Goal: Task Accomplishment & Management: Complete application form

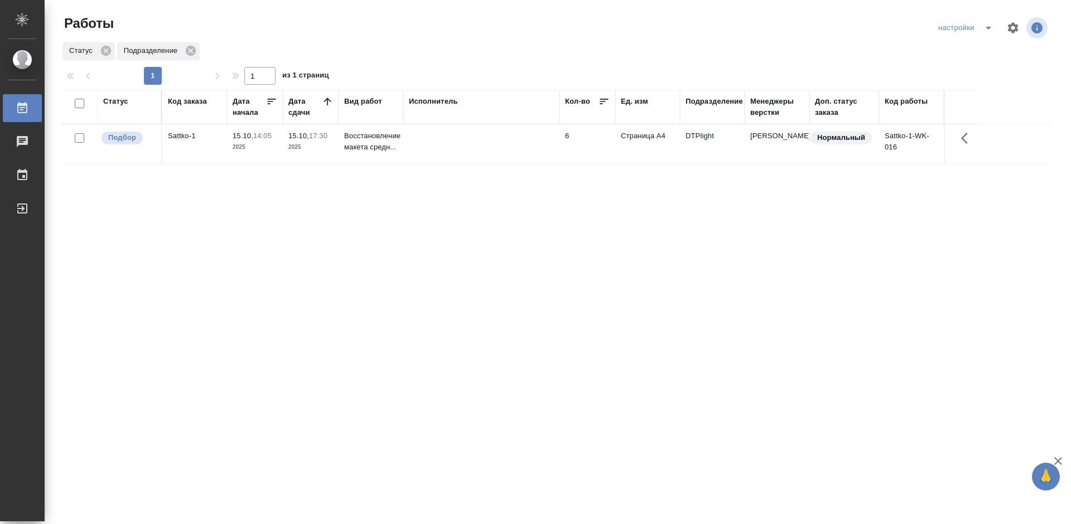
click at [183, 136] on div "Sattko-1" at bounding box center [195, 135] width 54 height 11
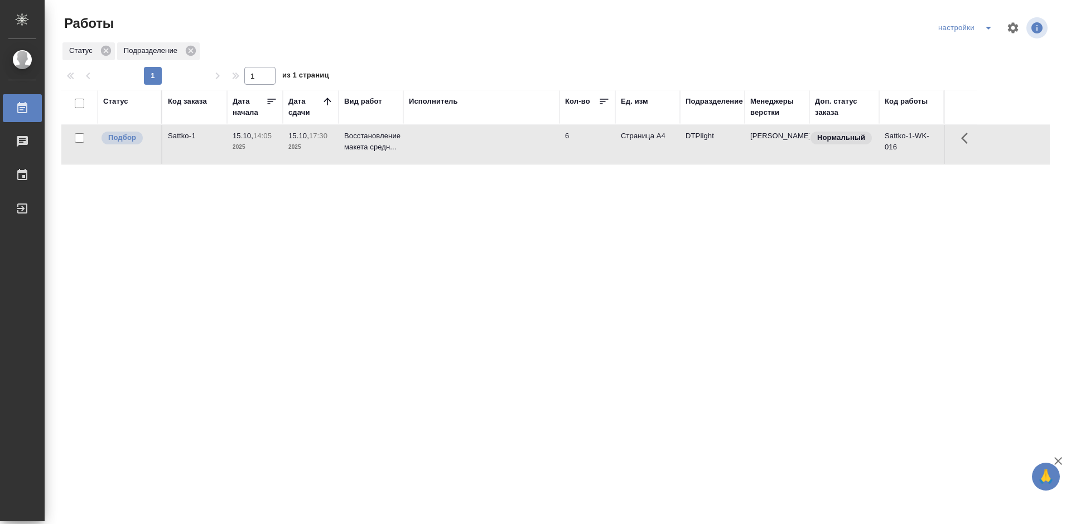
click at [188, 225] on div "Статус Код заказа Дата начала Дата сдачи Вид работ Исполнитель Кол-во Ед. изм П…" at bounding box center [555, 291] width 988 height 402
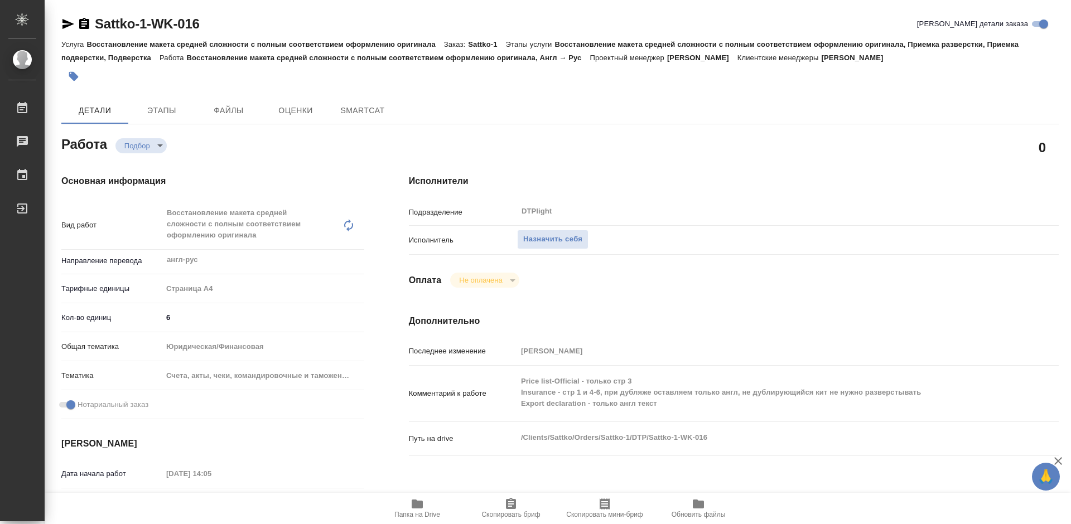
type textarea "x"
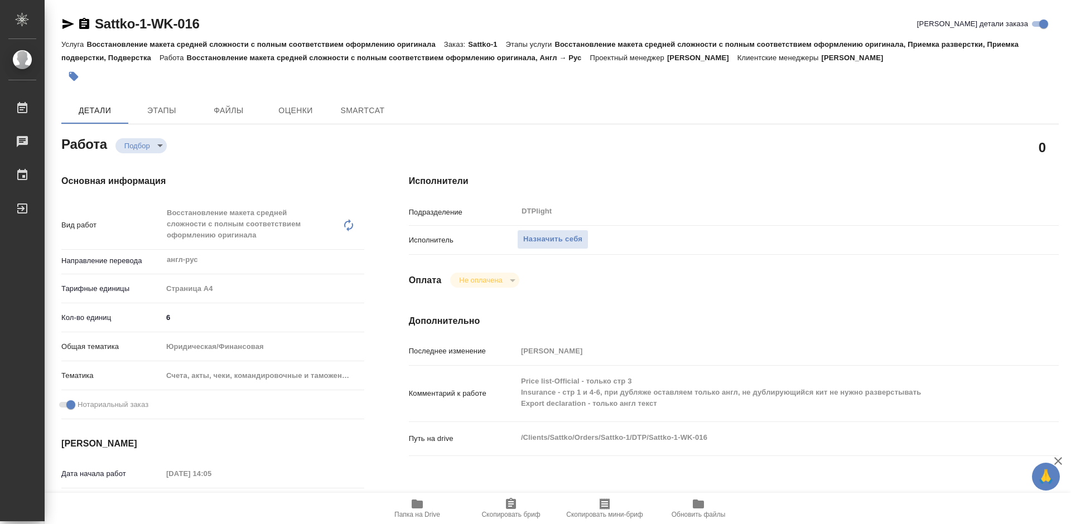
type textarea "x"
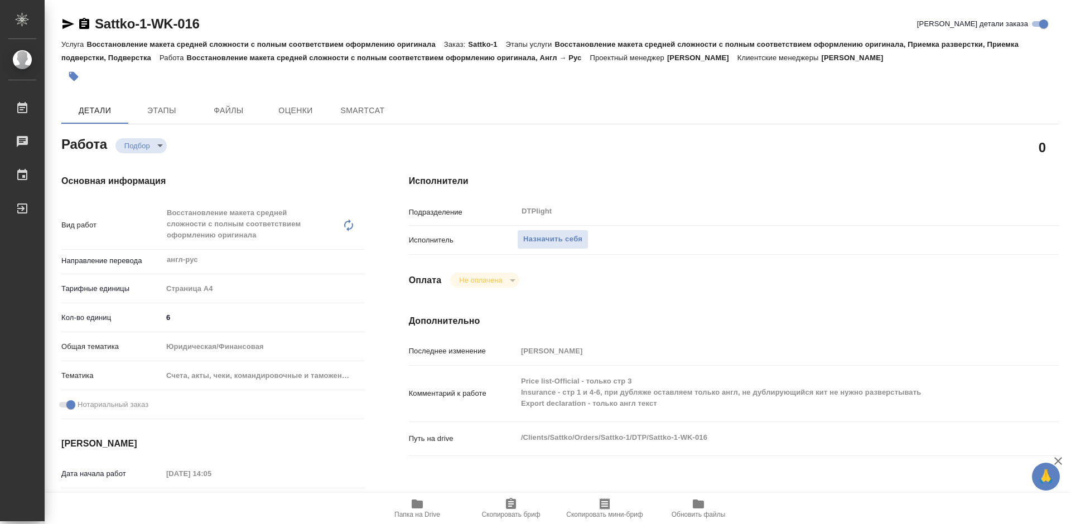
type textarea "x"
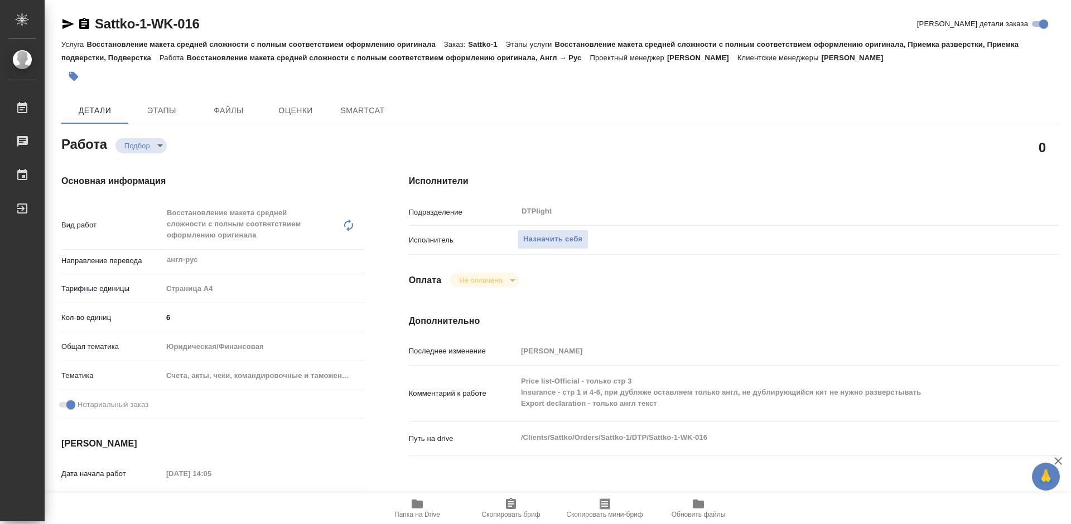
type textarea "x"
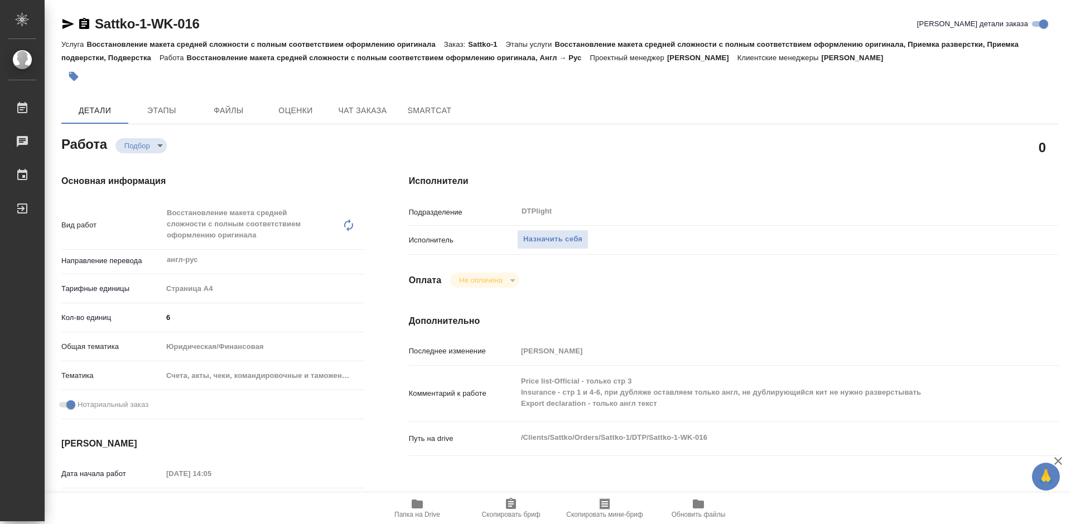
type textarea "x"
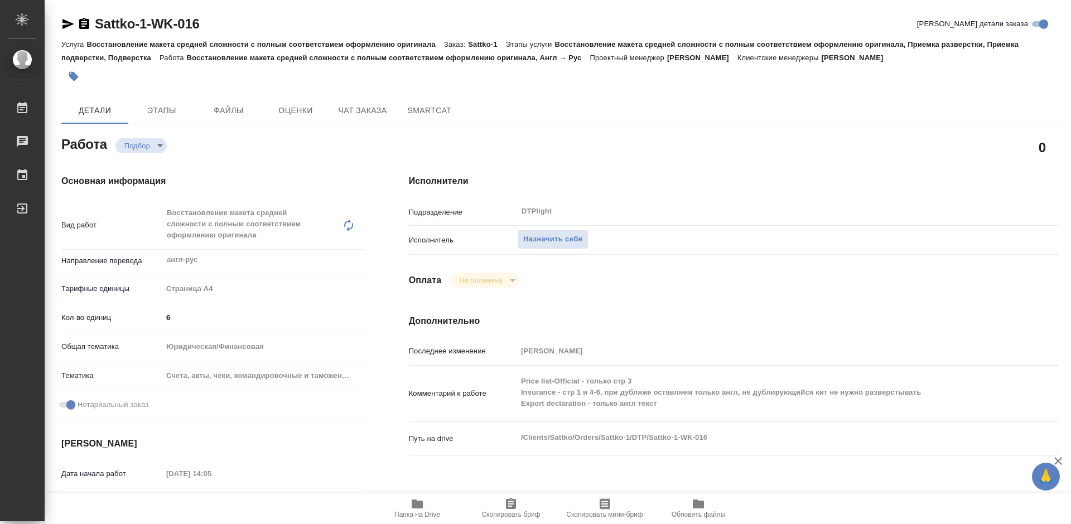
type textarea "x"
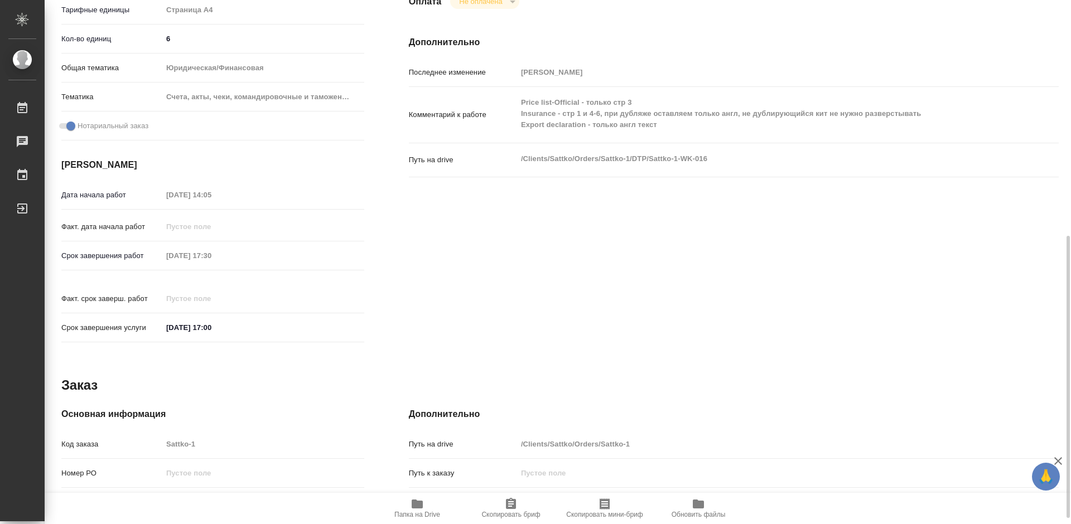
scroll to position [390, 0]
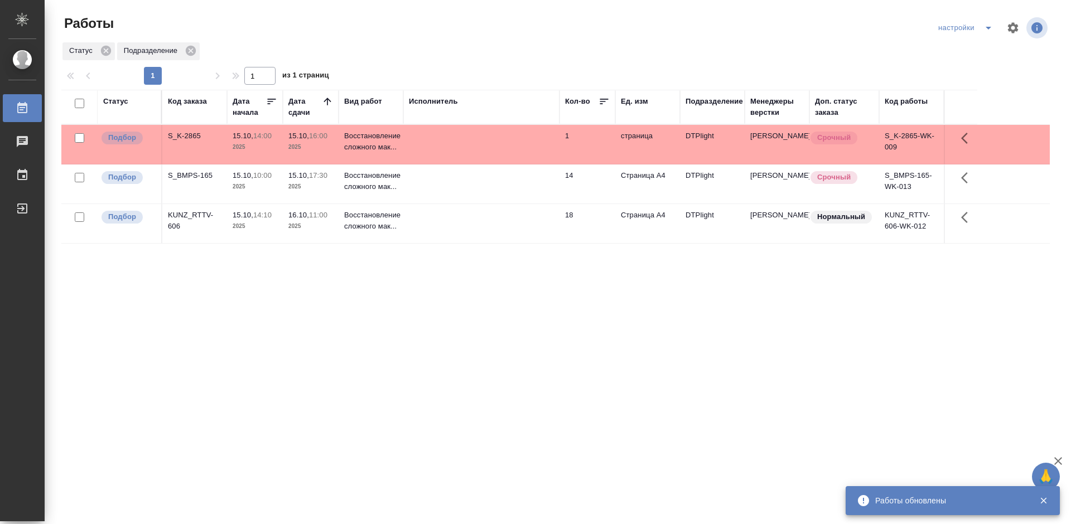
click at [243, 137] on p "15.10," at bounding box center [243, 136] width 21 height 8
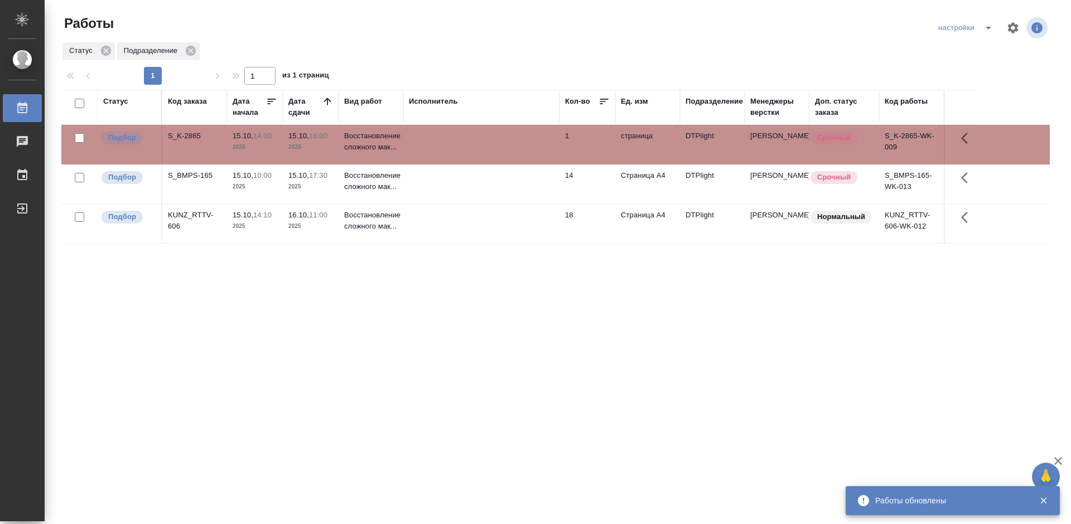
click at [243, 137] on p "15.10," at bounding box center [243, 136] width 21 height 8
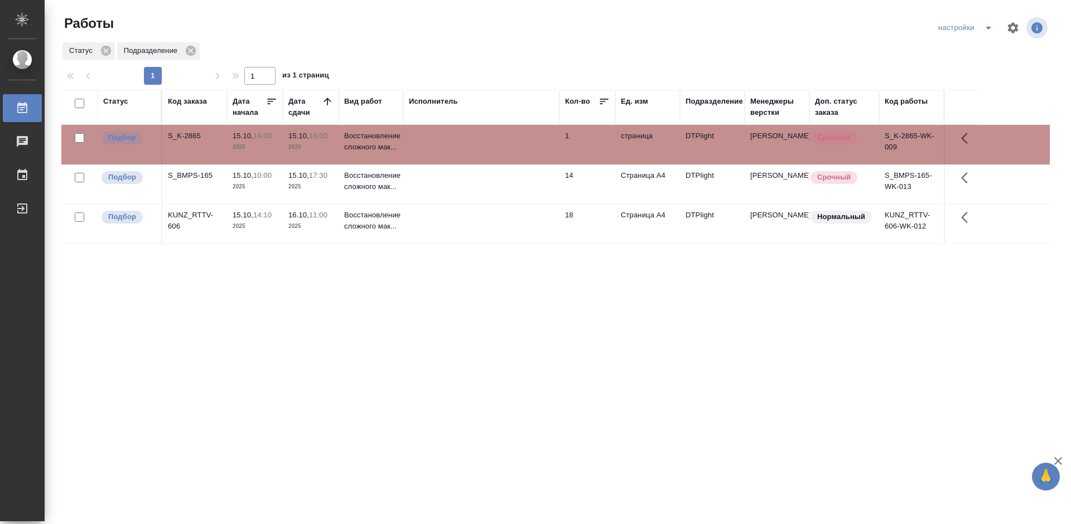
click at [190, 213] on div "KUNZ_RTTV-606" at bounding box center [195, 221] width 54 height 22
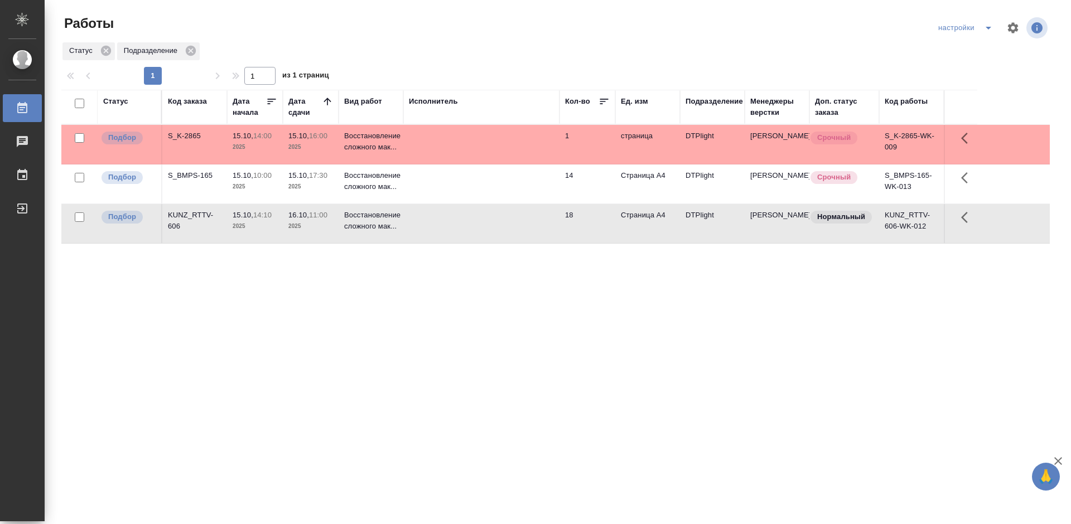
click at [190, 213] on div "KUNZ_RTTV-606" at bounding box center [195, 221] width 54 height 22
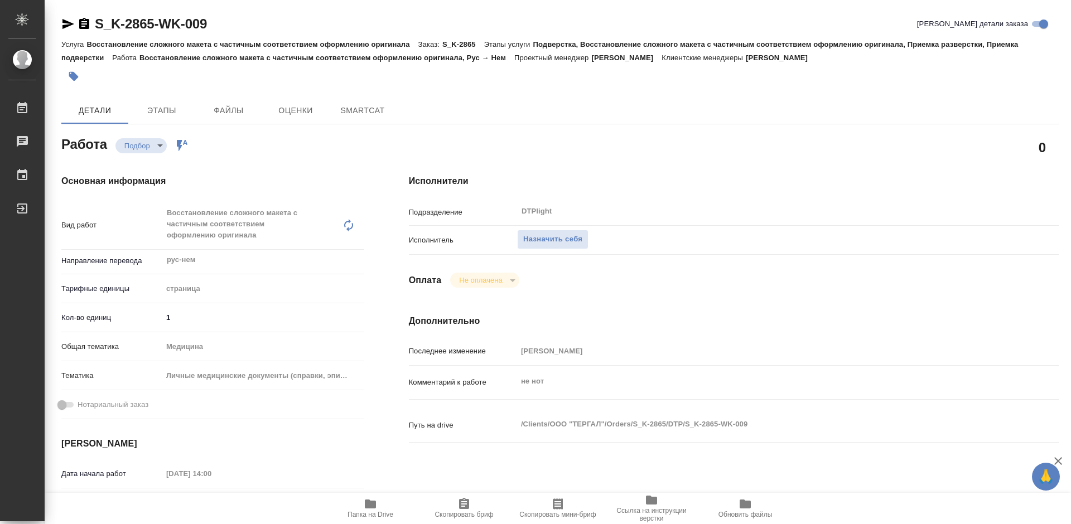
type textarea "x"
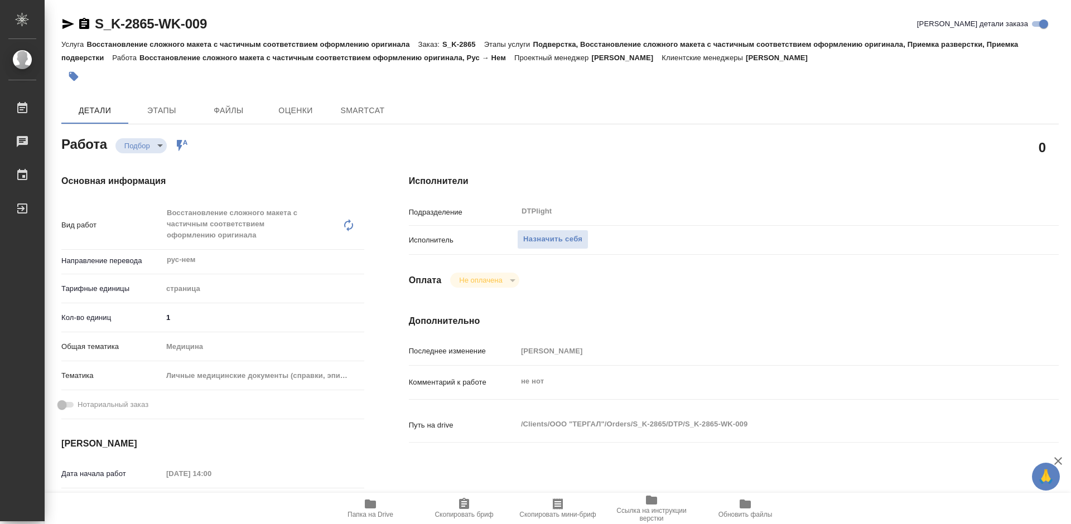
type textarea "x"
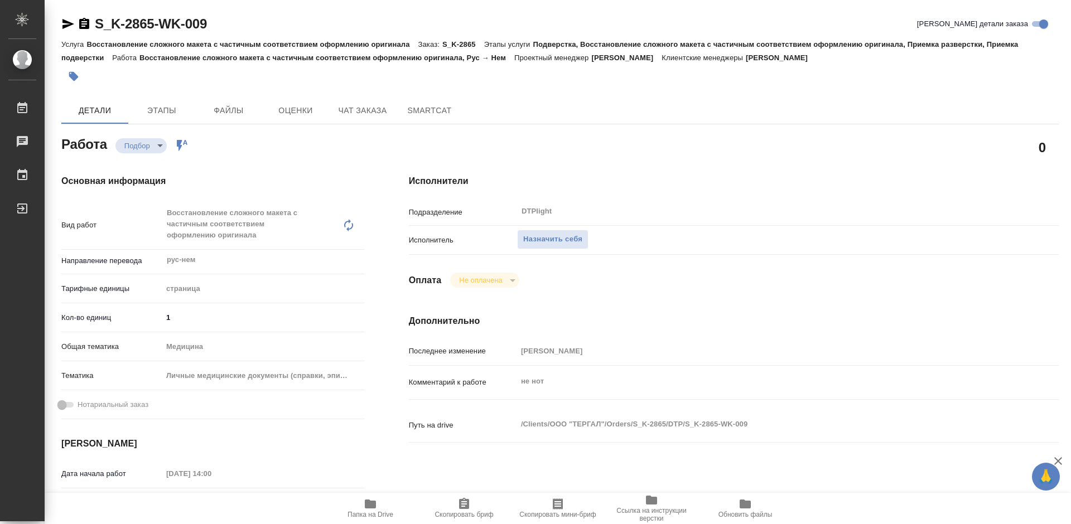
type textarea "x"
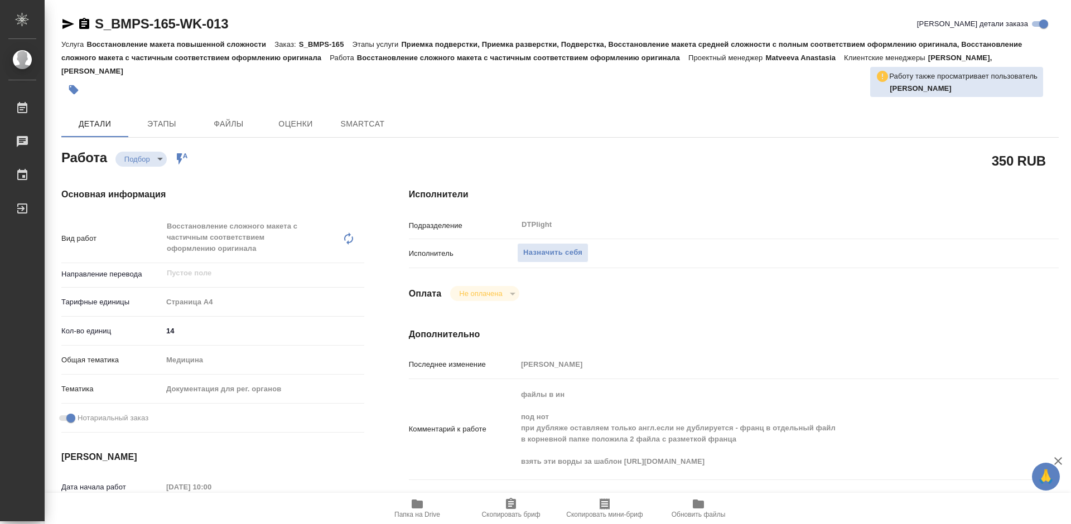
type textarea "x"
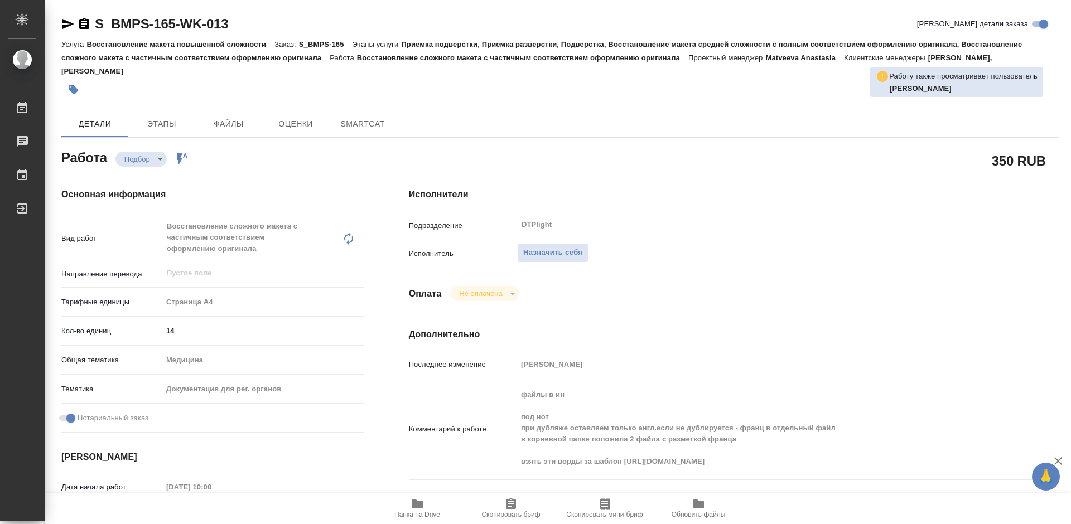
type textarea "x"
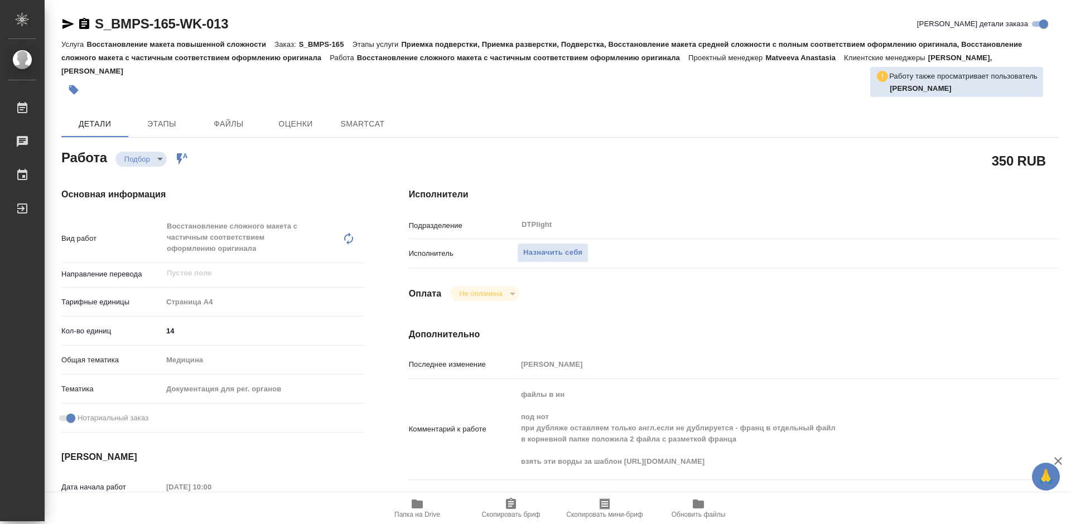
type textarea "x"
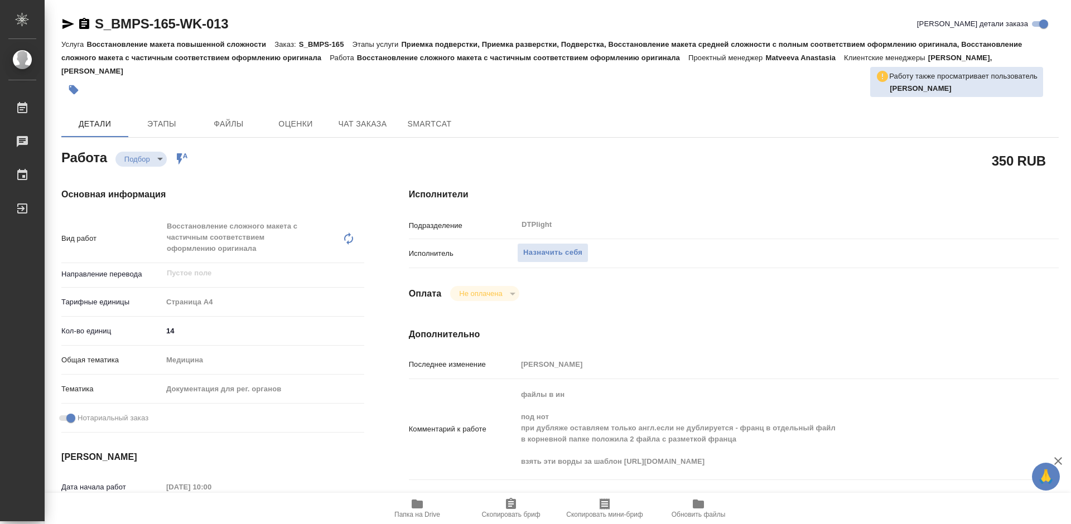
scroll to position [56, 0]
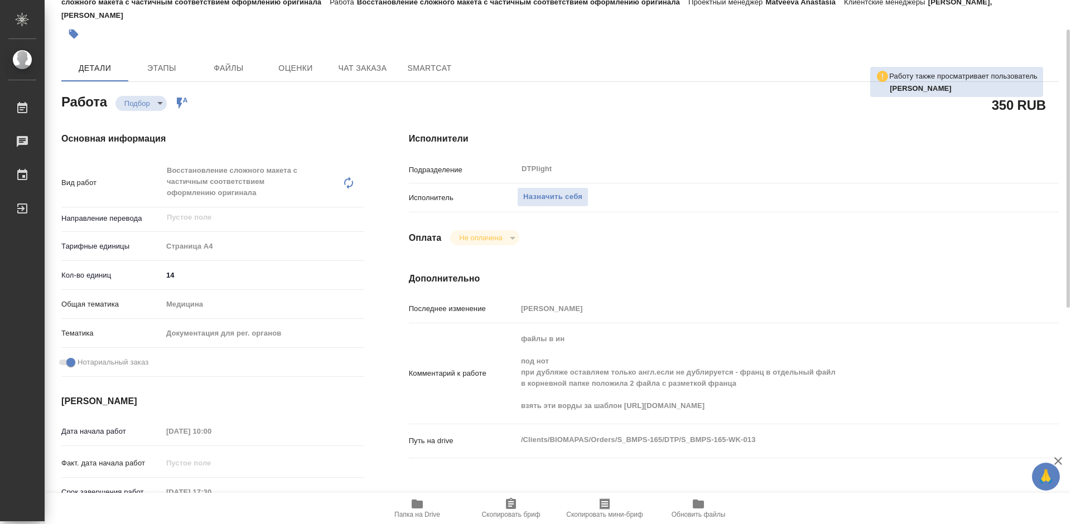
type textarea "x"
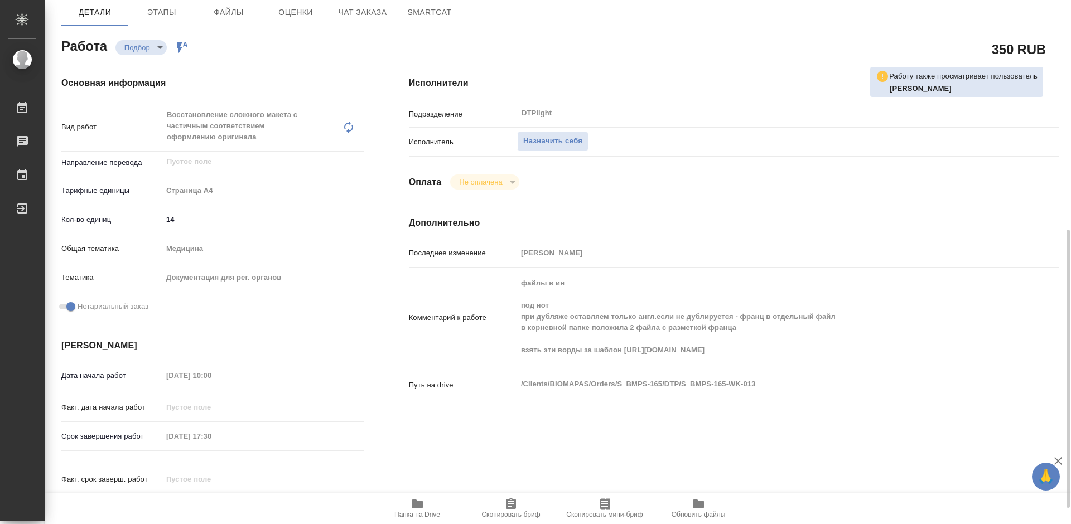
scroll to position [223, 0]
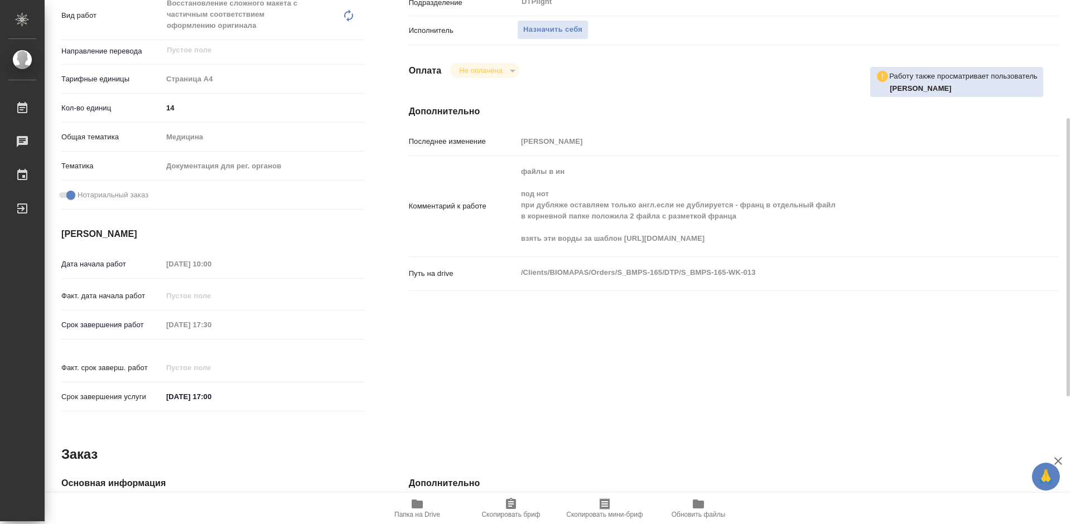
type textarea "x"
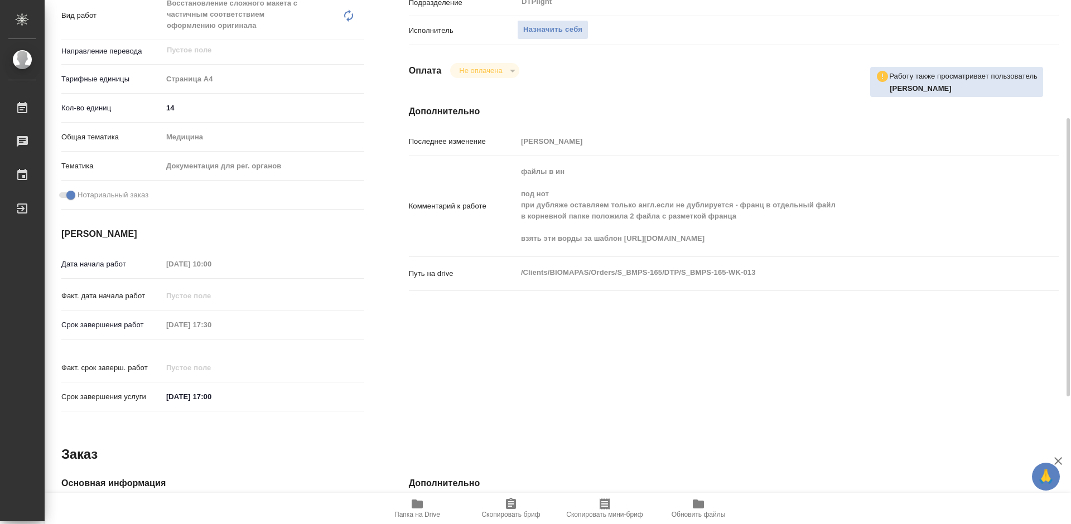
click at [416, 511] on span "Папка на Drive" at bounding box center [417, 515] width 46 height 8
click at [416, 505] on icon "button" at bounding box center [417, 504] width 11 height 9
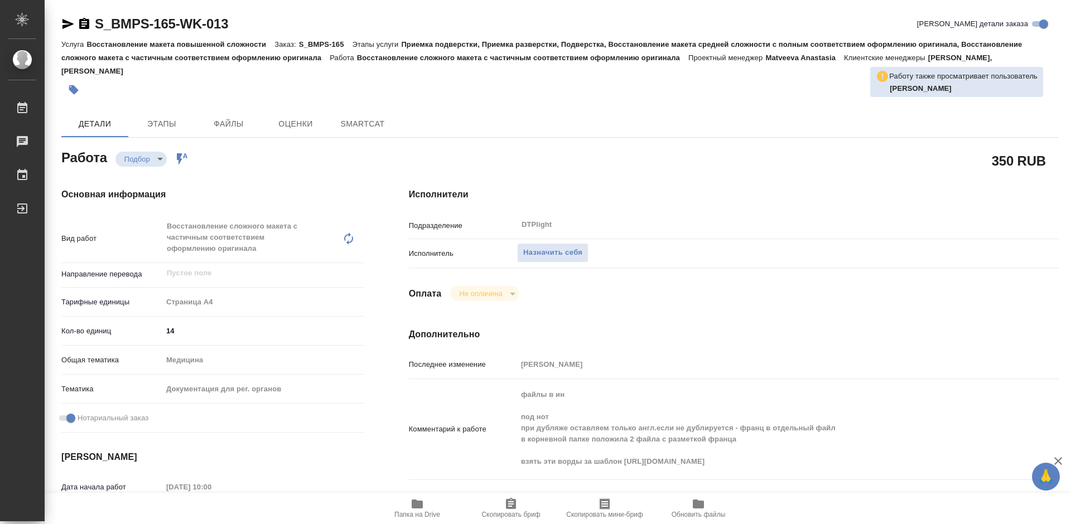
type textarea "x"
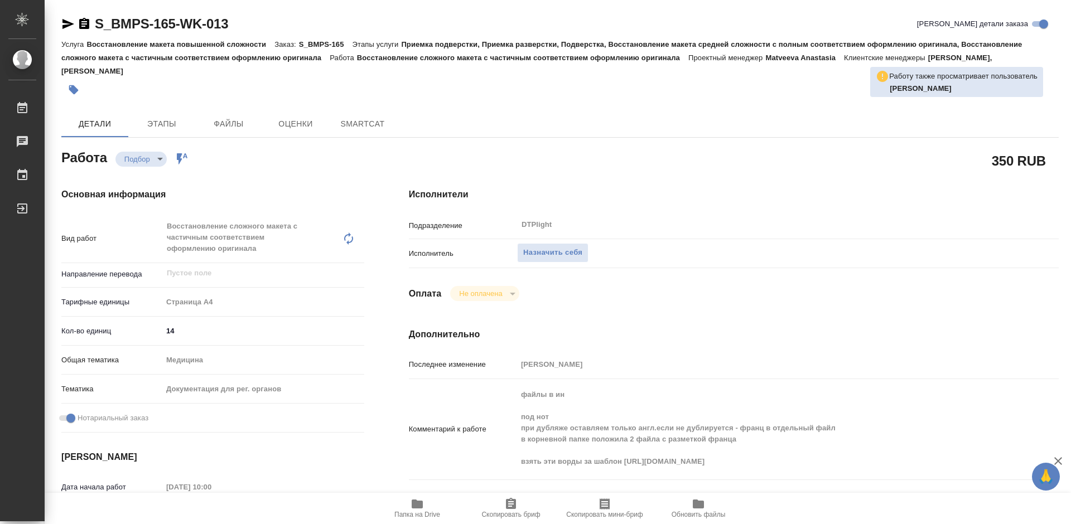
type textarea "x"
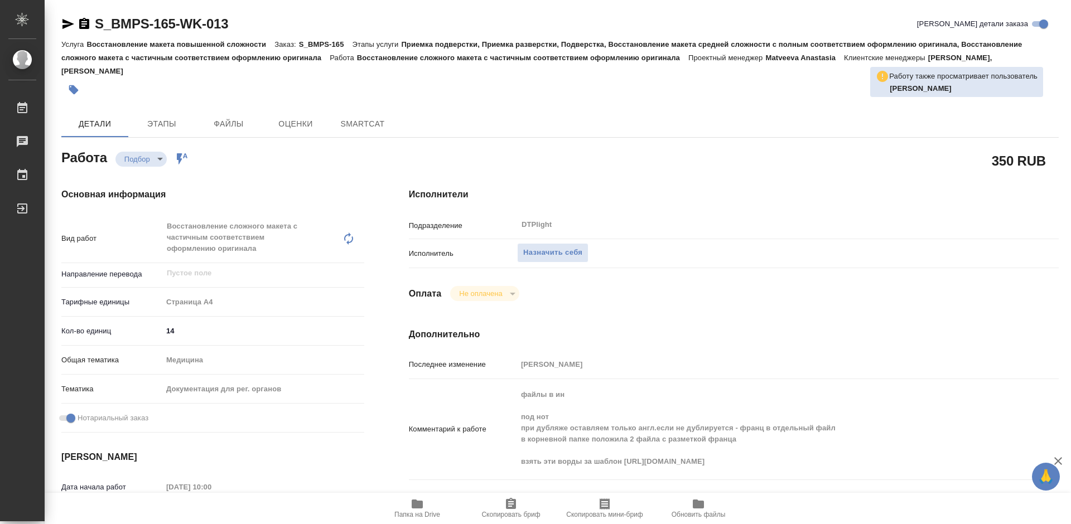
type textarea "x"
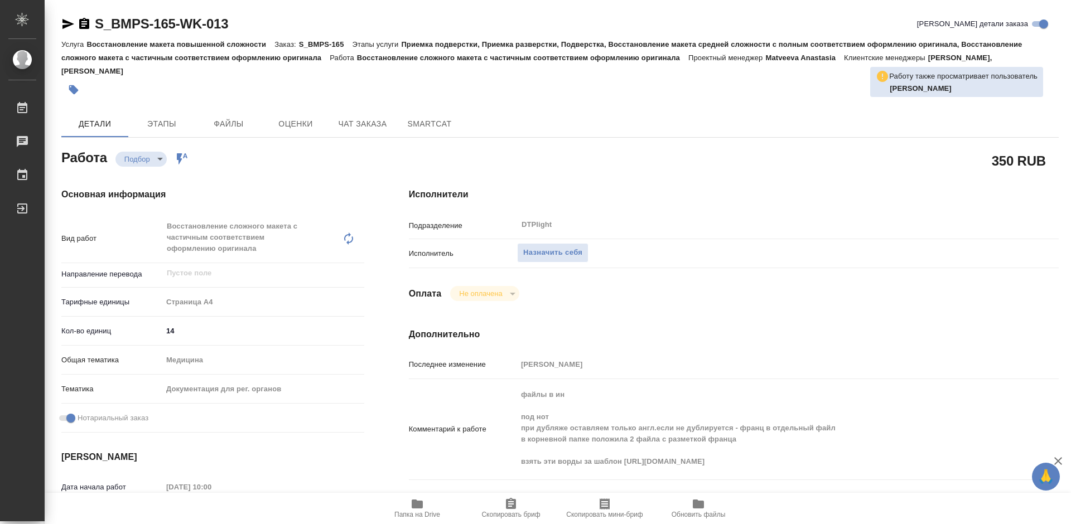
type textarea "x"
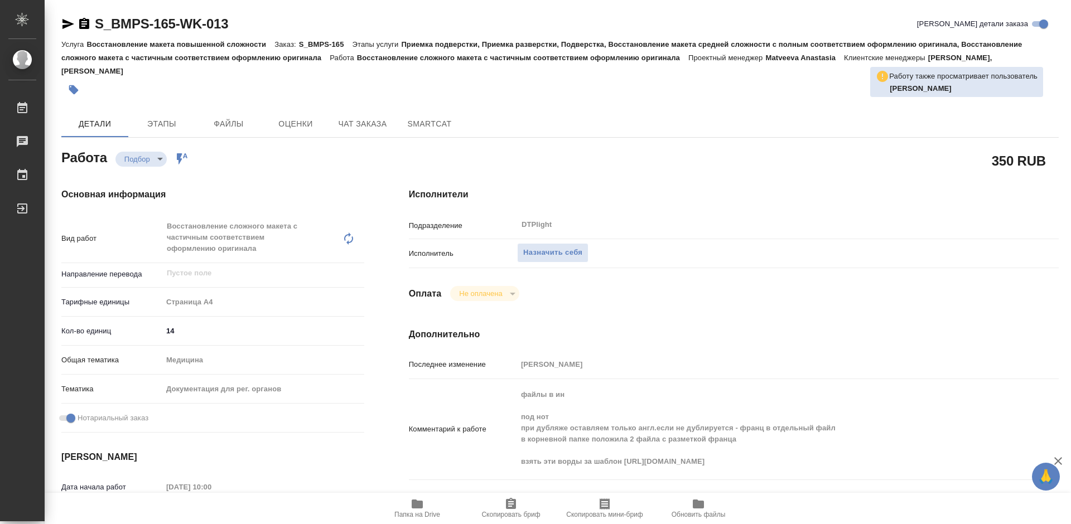
type textarea "x"
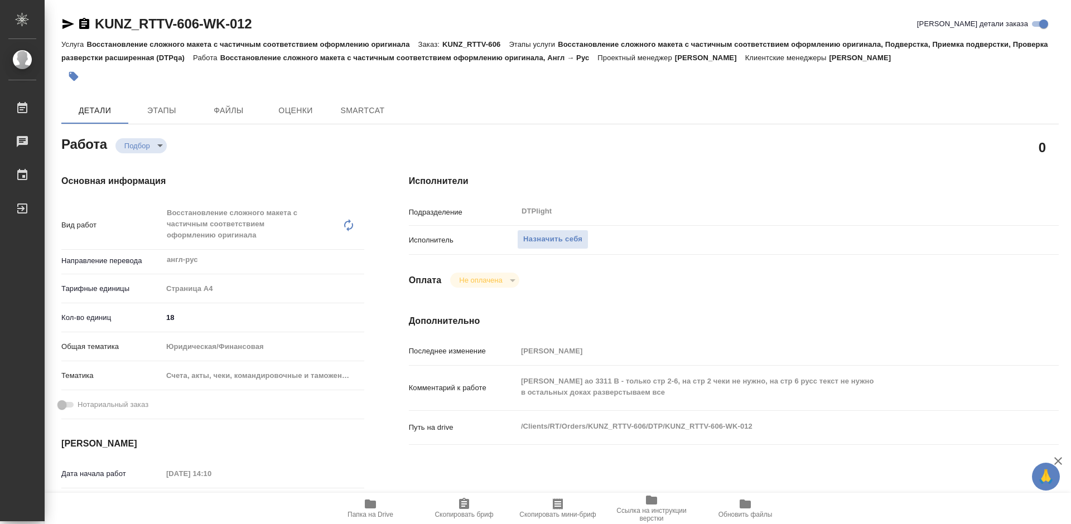
type textarea "x"
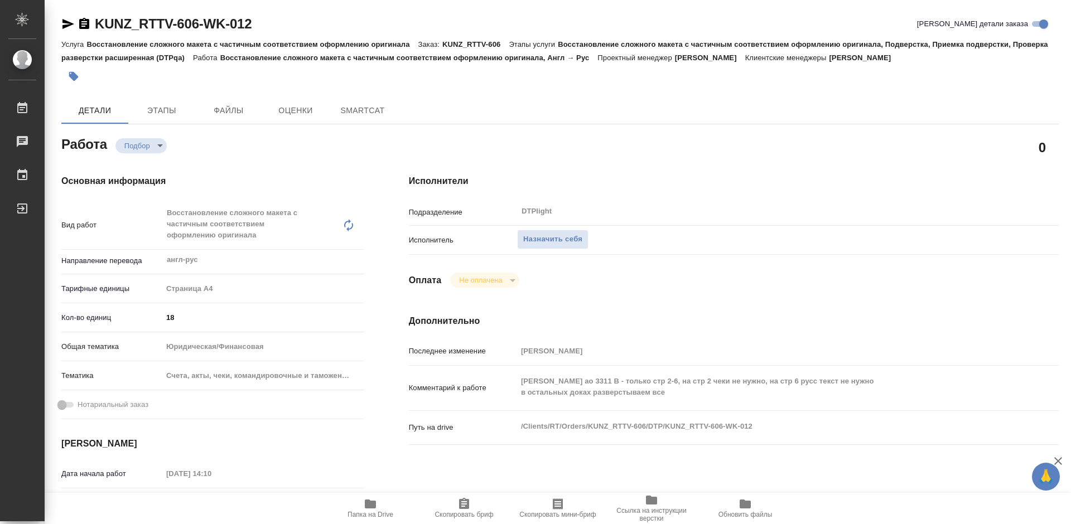
type textarea "x"
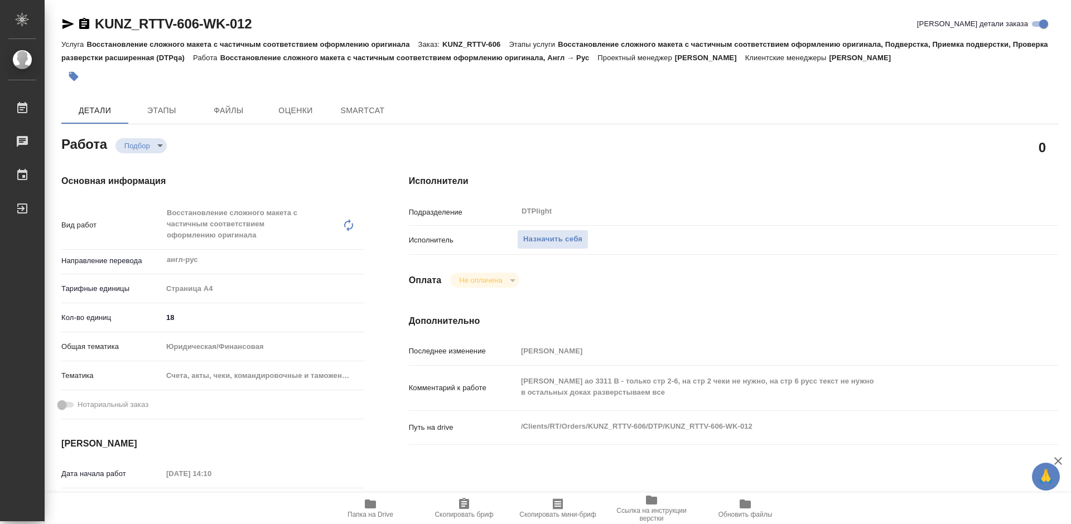
type textarea "x"
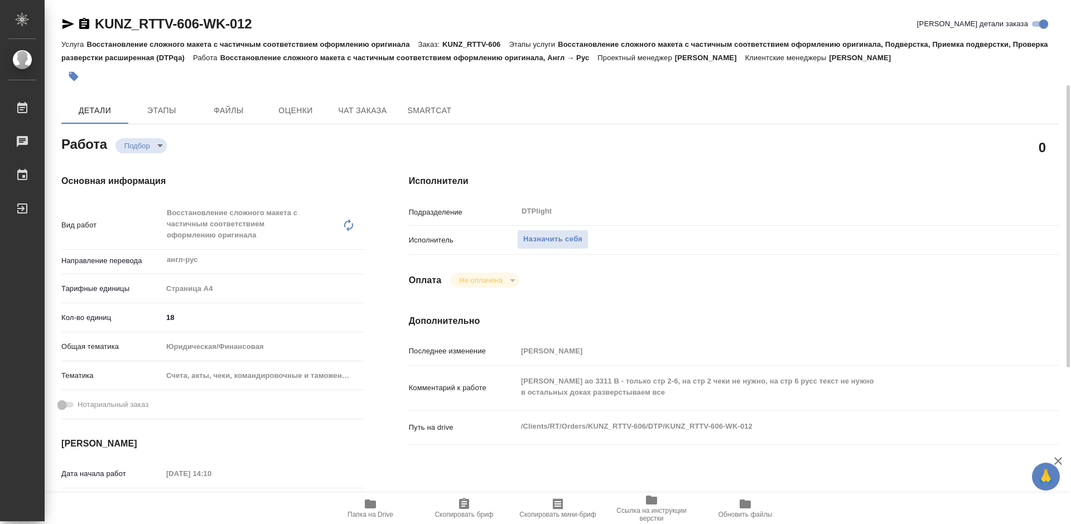
scroll to position [56, 0]
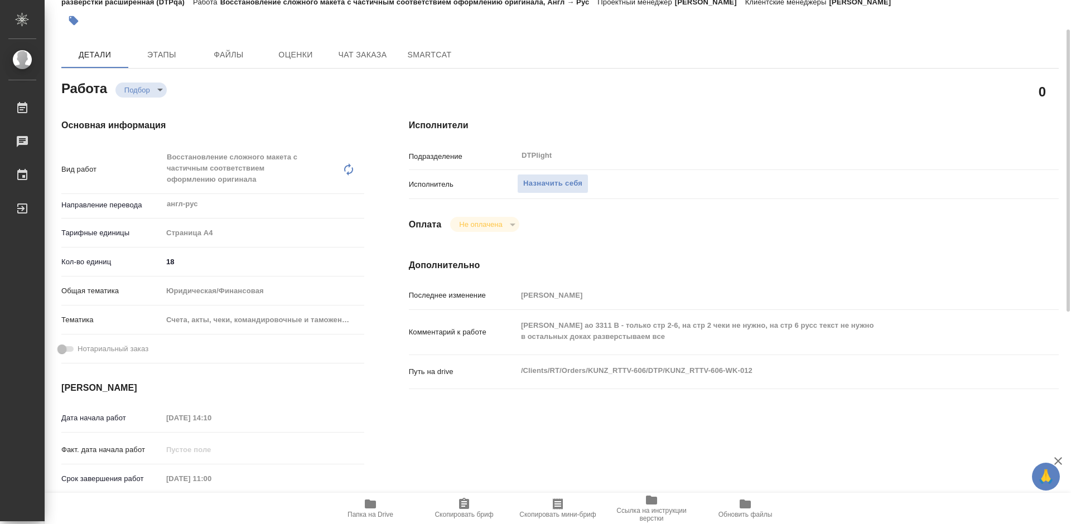
type textarea "x"
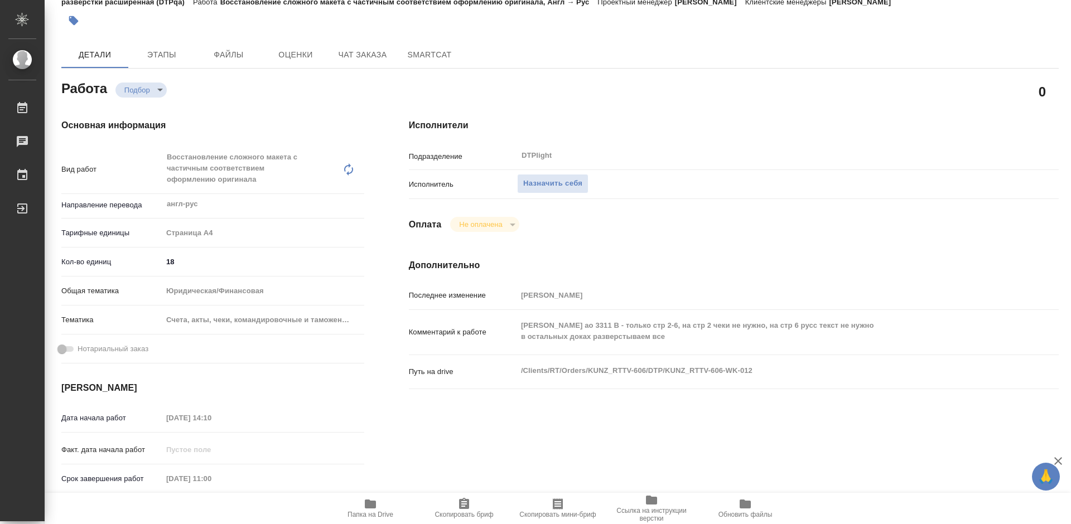
type textarea "x"
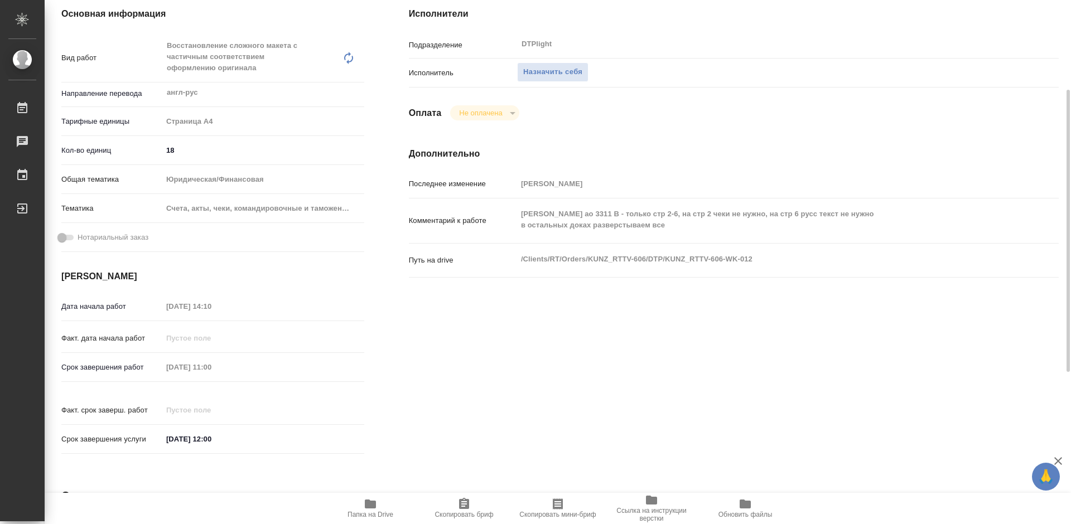
scroll to position [223, 0]
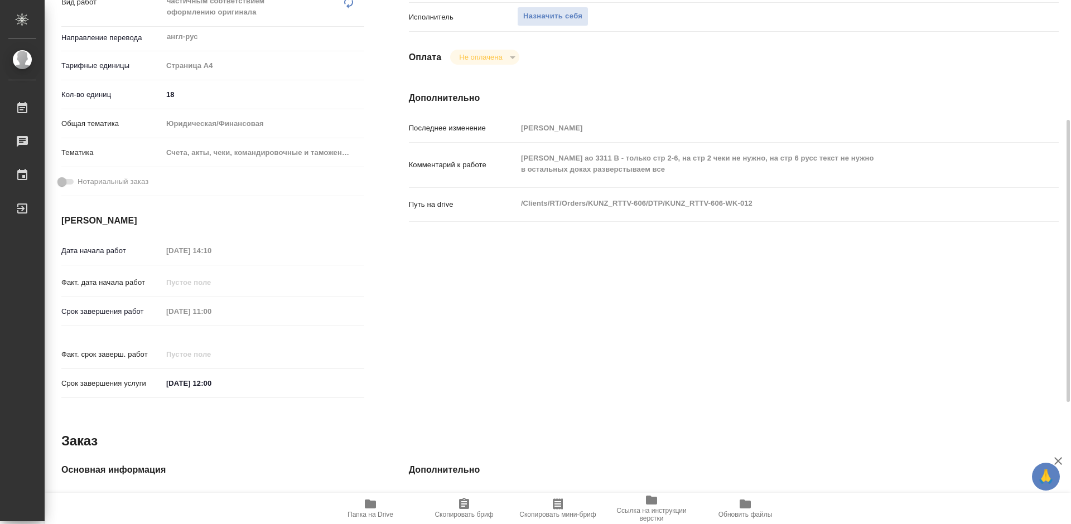
click at [371, 503] on icon "button" at bounding box center [370, 504] width 11 height 9
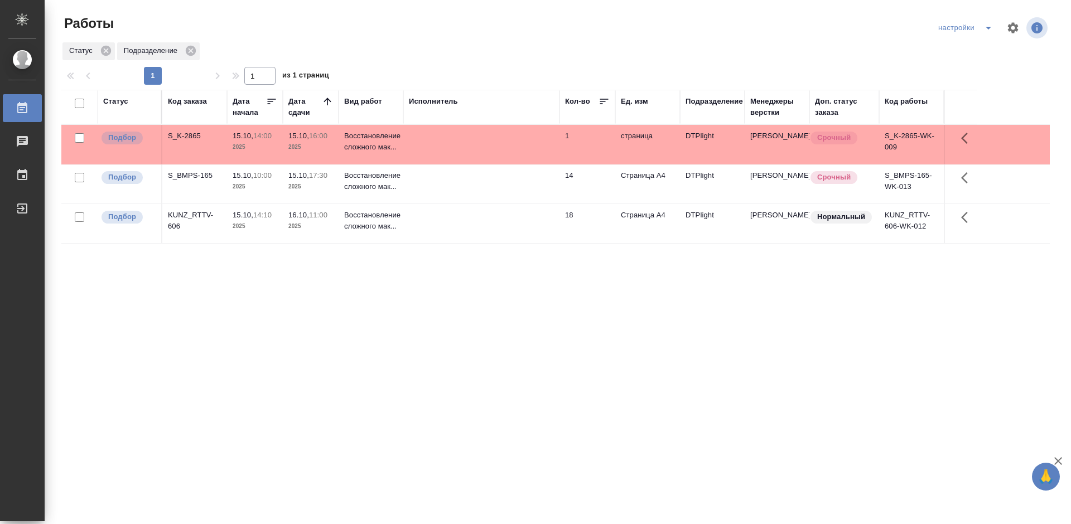
click at [196, 216] on div "KUNZ_RTTV-606" at bounding box center [195, 221] width 54 height 22
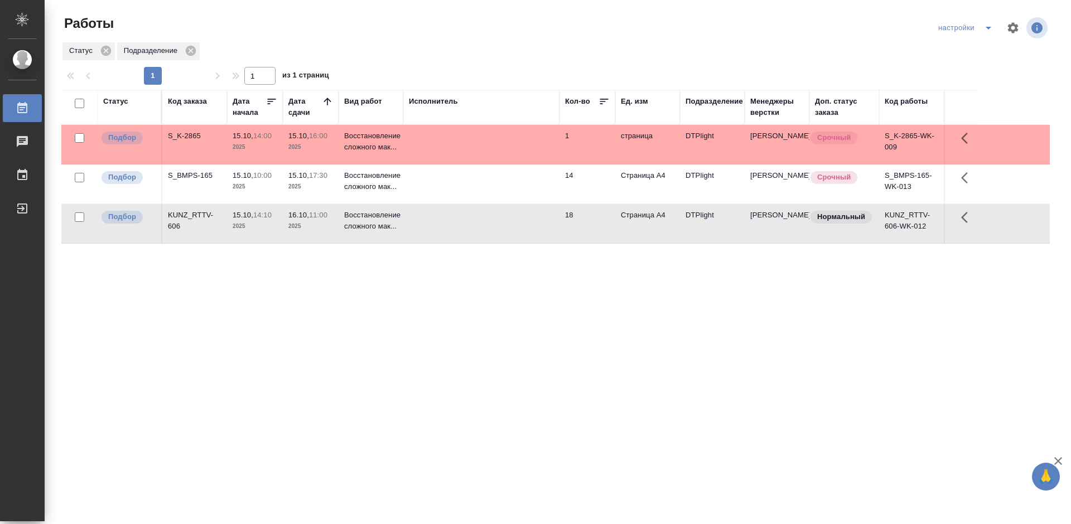
click at [196, 216] on div "KUNZ_RTTV-606" at bounding box center [195, 221] width 54 height 22
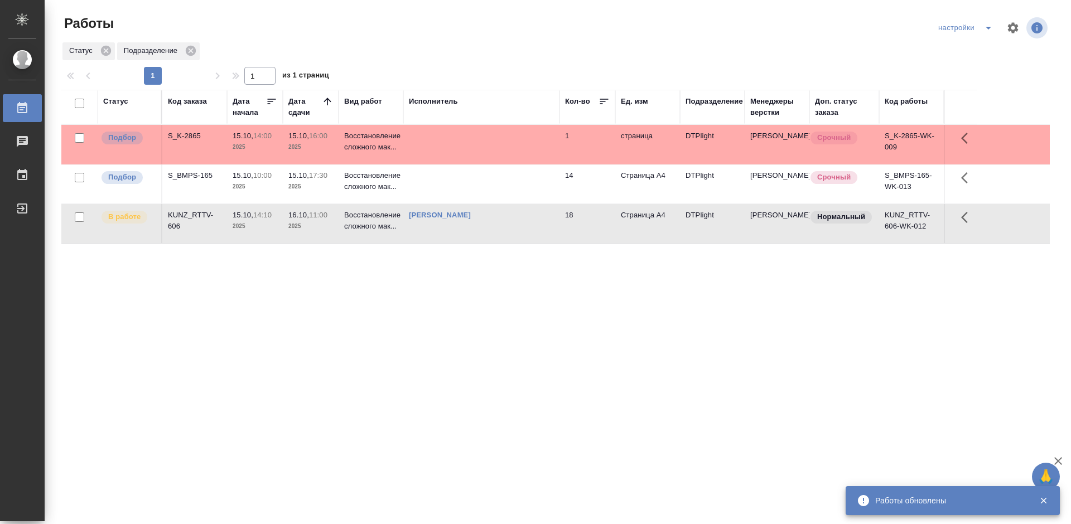
click at [356, 349] on div "Статус Код заказа Дата начала Дата сдачи Вид работ Исполнитель Кол-во Ед. изм П…" at bounding box center [555, 291] width 988 height 402
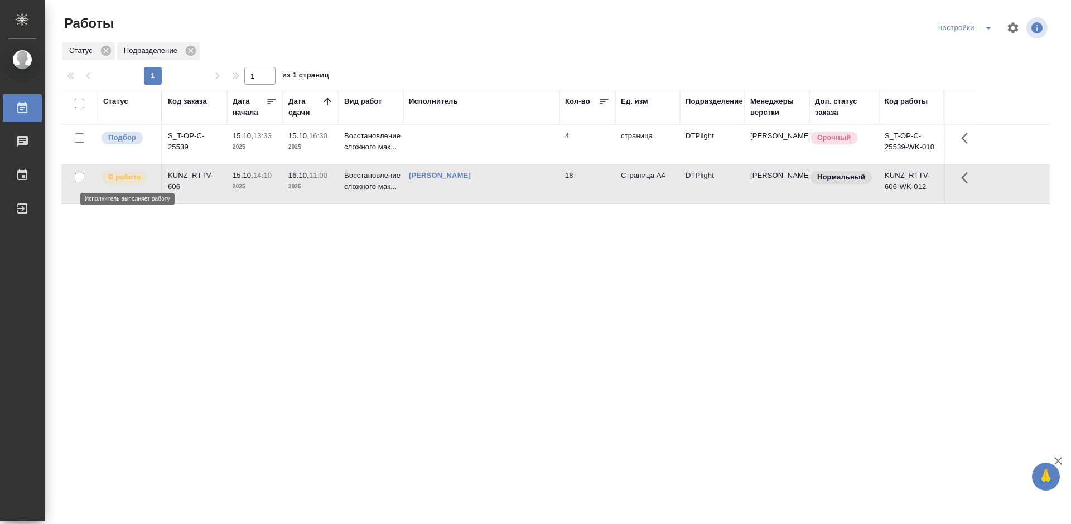
click at [117, 177] on p "В работе" at bounding box center [124, 177] width 32 height 11
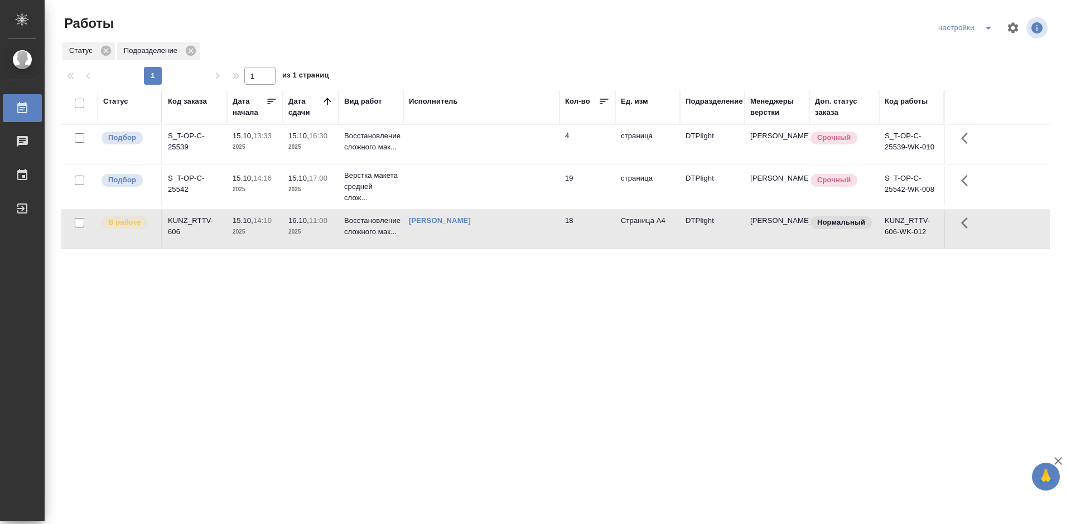
click at [399, 306] on div "Статус Код заказа Дата начала Дата сдачи Вид работ Исполнитель Кол-во Ед. изм П…" at bounding box center [555, 291] width 988 height 402
click at [183, 178] on div "S_T-OP-C-25542" at bounding box center [195, 184] width 54 height 22
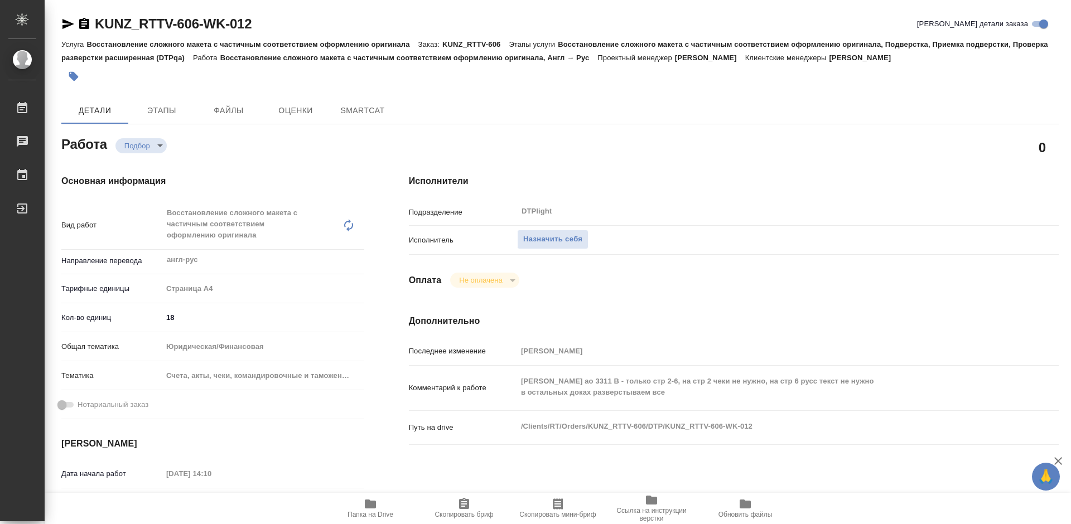
type textarea "x"
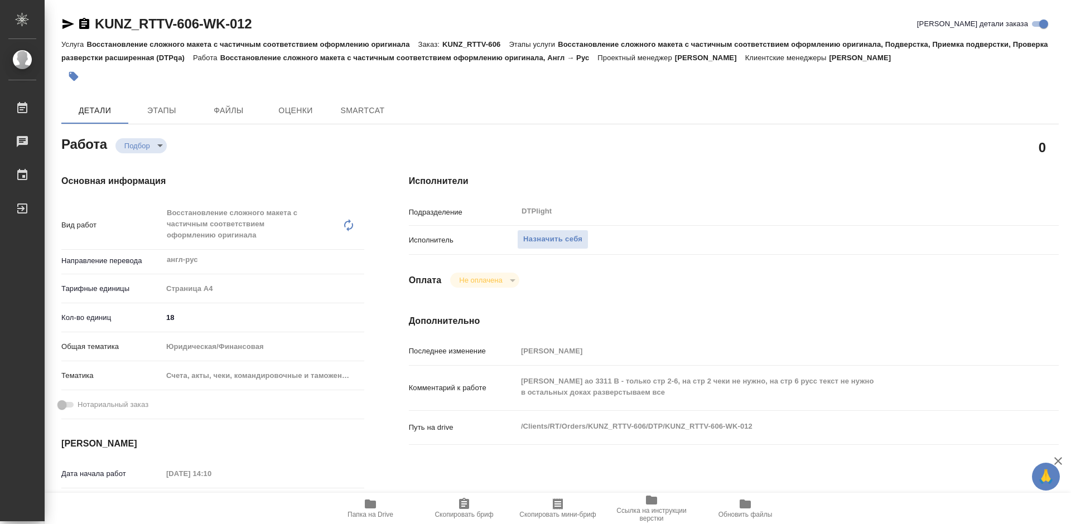
type textarea "x"
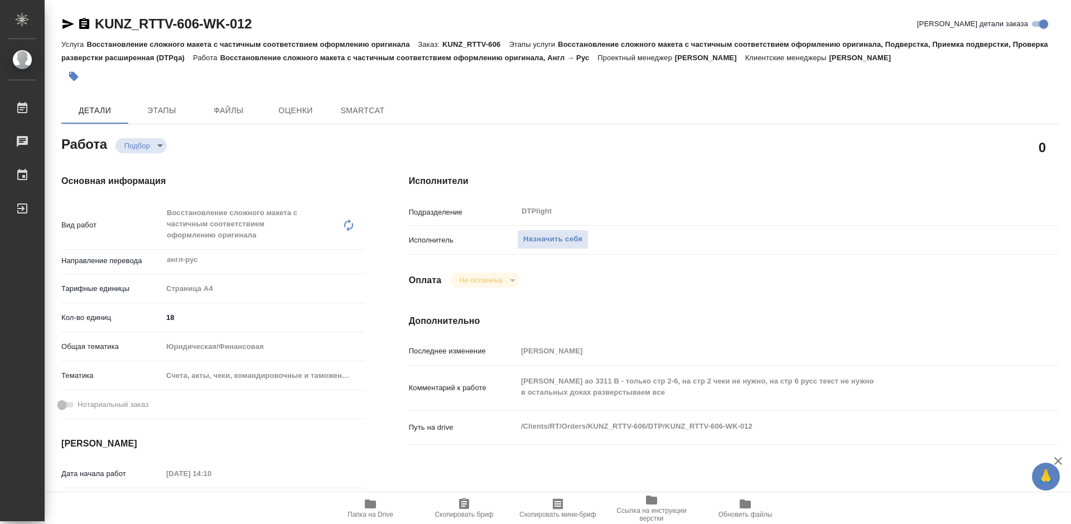
click at [377, 509] on span "Папка на Drive" at bounding box center [370, 507] width 80 height 21
type textarea "x"
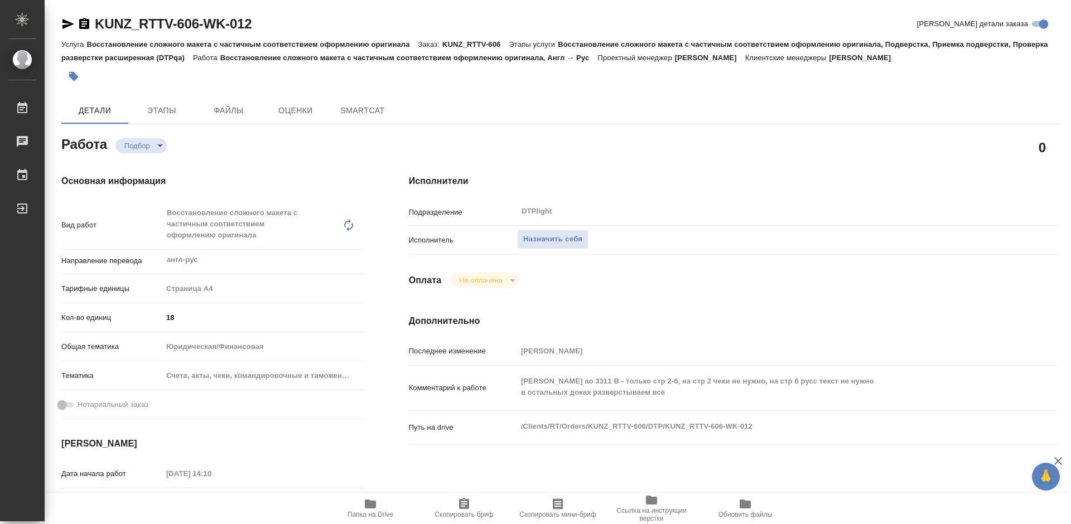
type textarea "x"
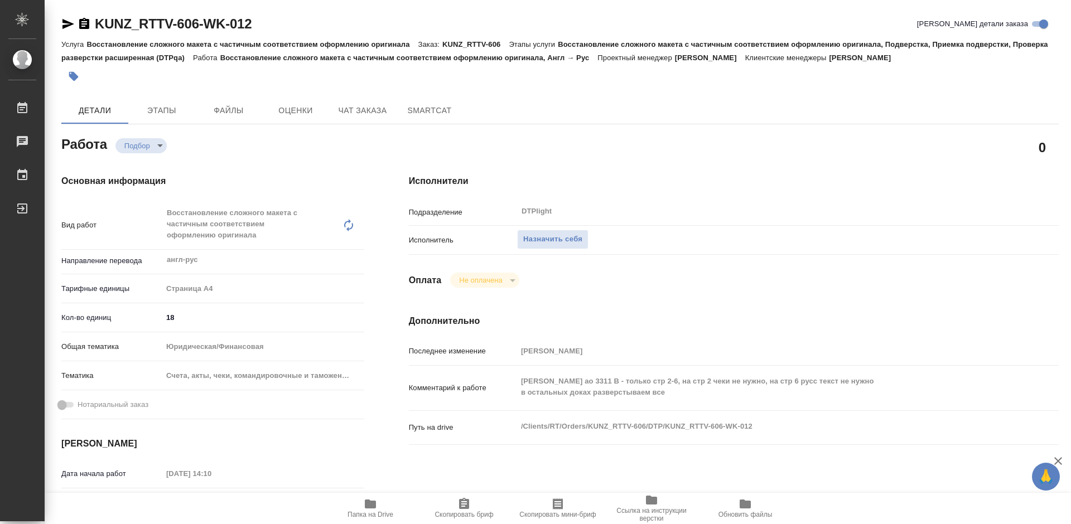
type textarea "x"
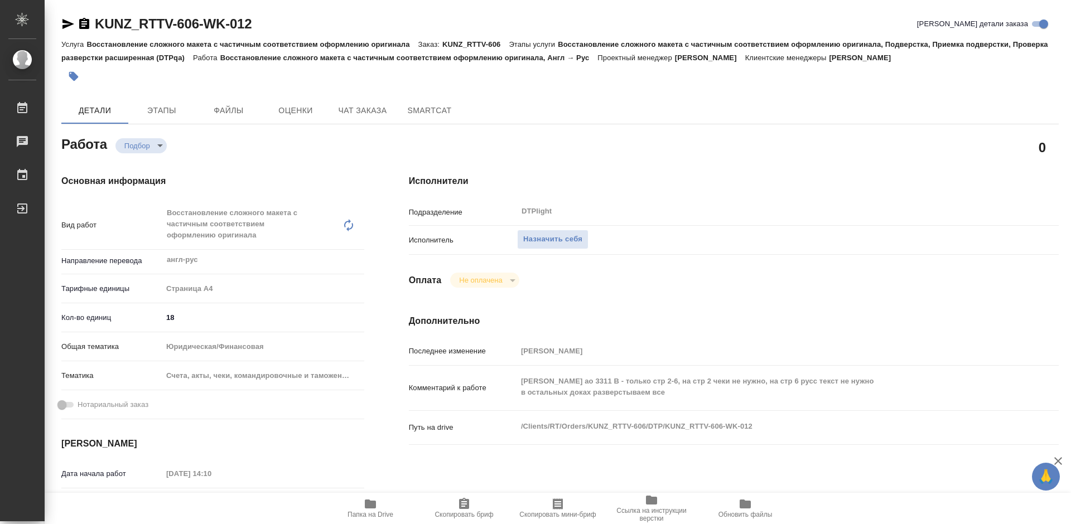
type textarea "x"
click at [530, 235] on span "Назначить себя" at bounding box center [552, 239] width 59 height 13
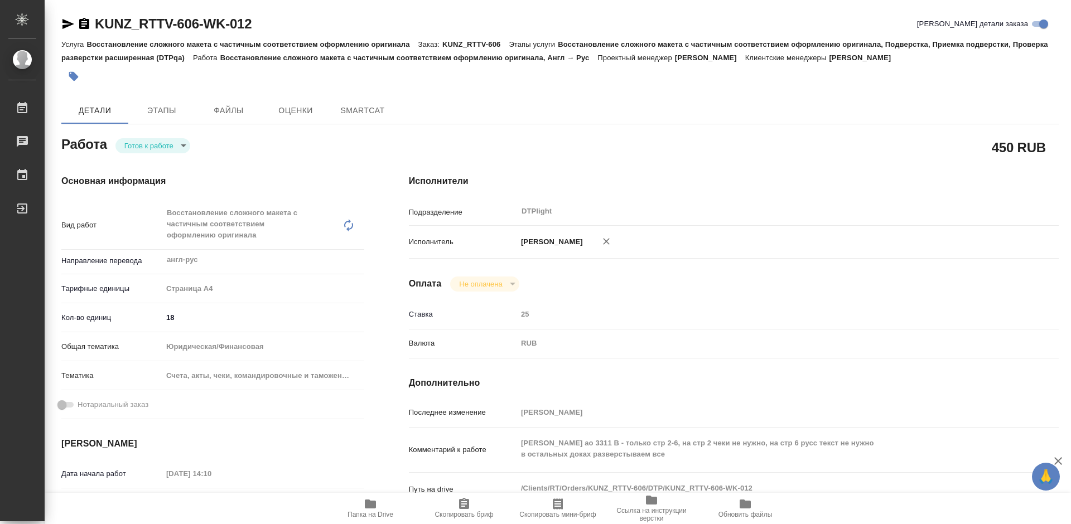
type textarea "x"
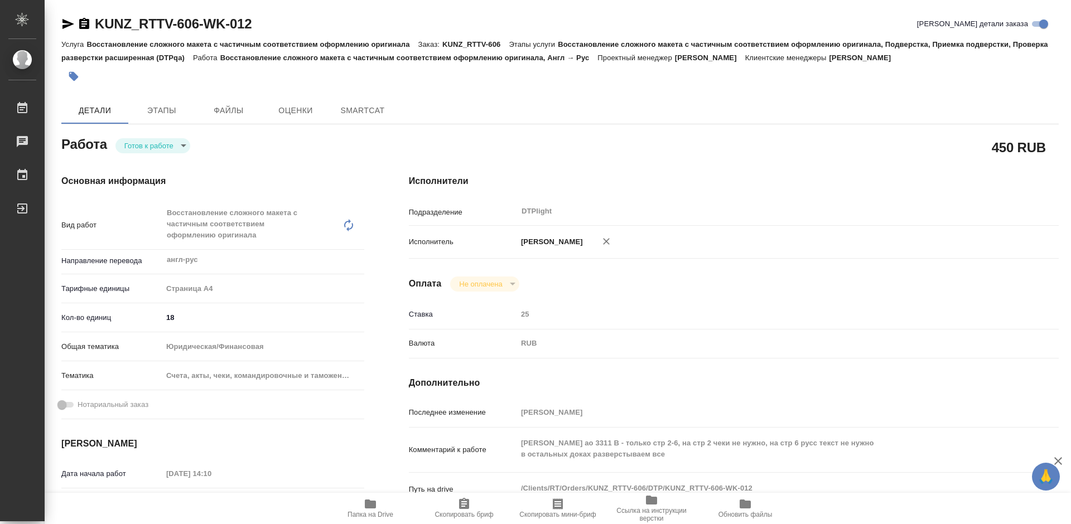
type textarea "x"
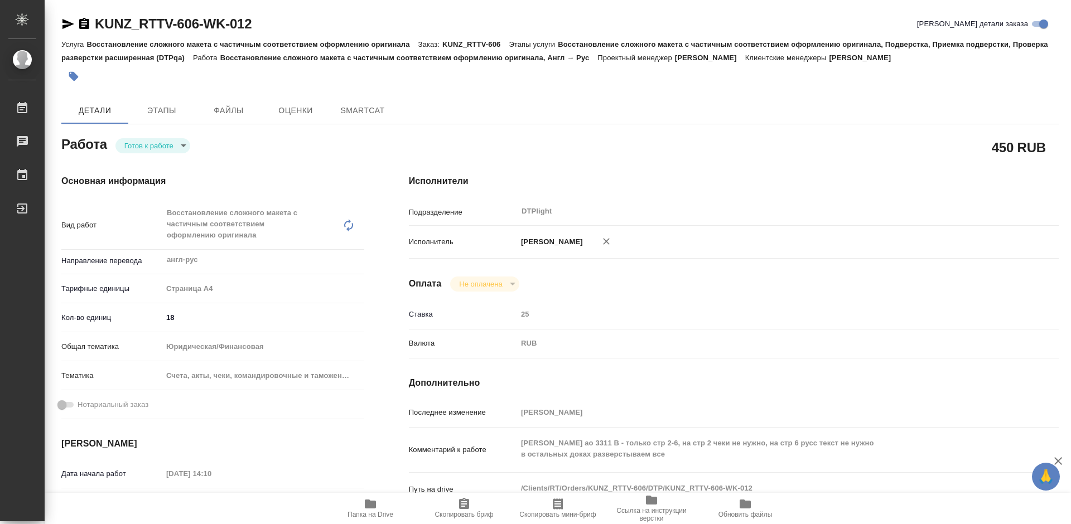
type textarea "x"
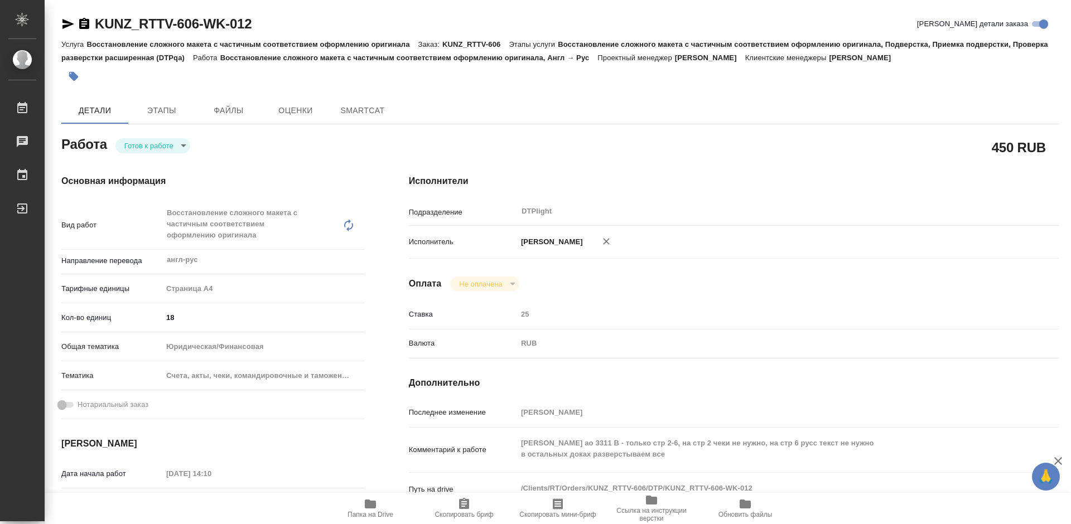
type textarea "x"
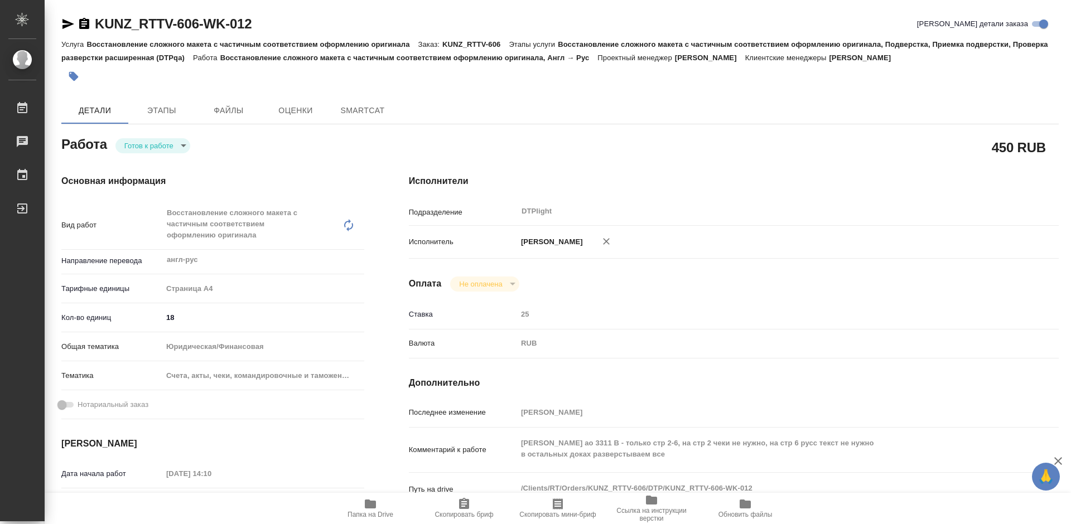
type textarea "x"
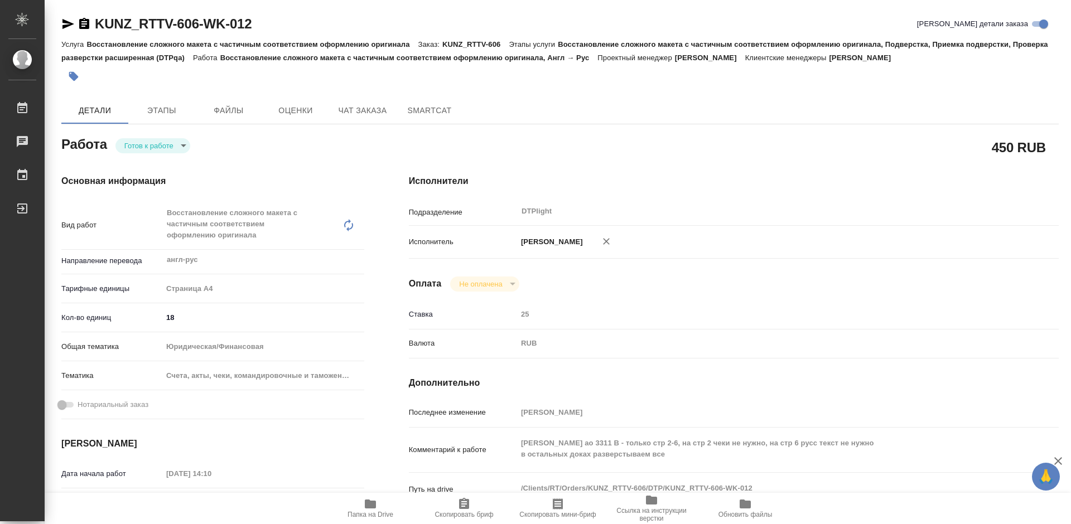
type textarea "x"
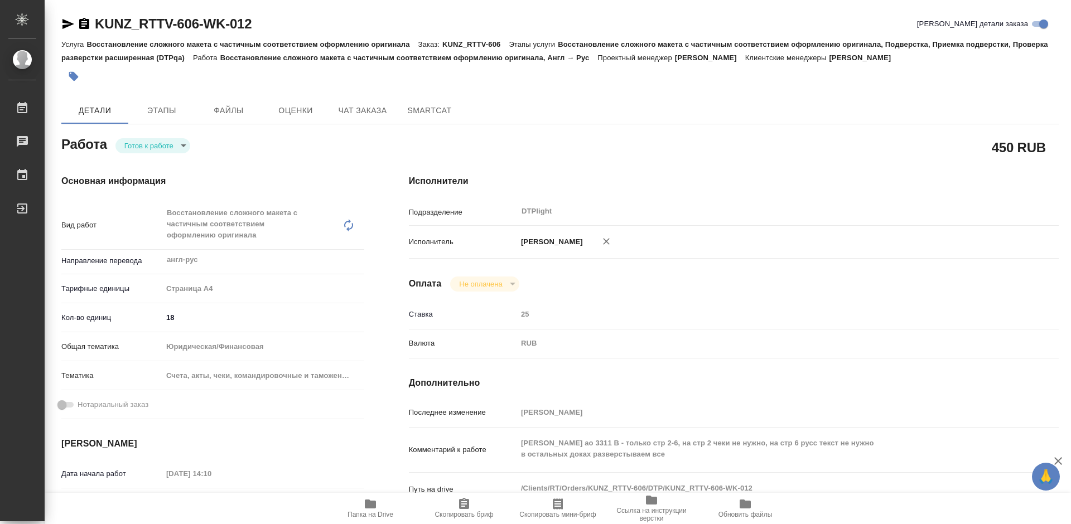
type textarea "x"
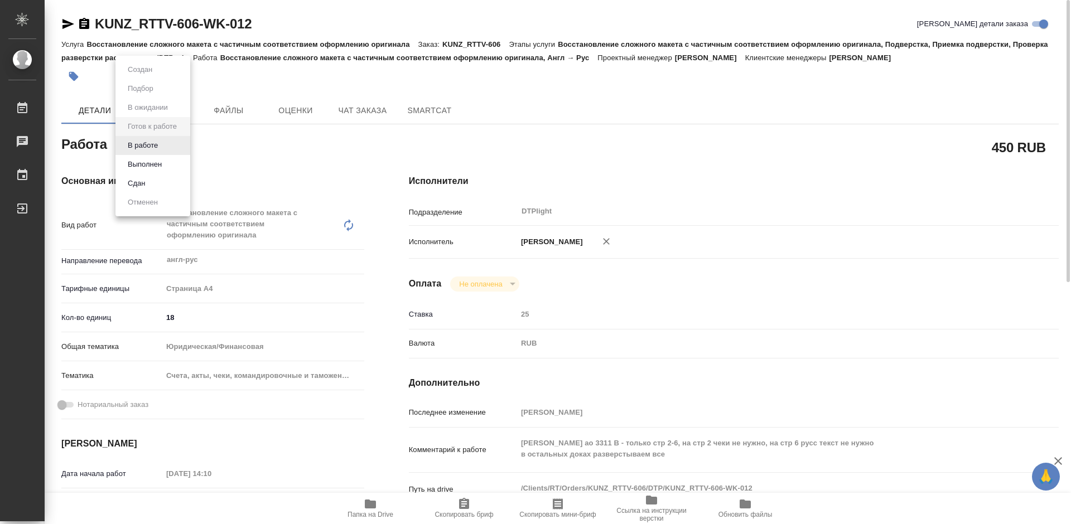
click at [153, 147] on body "🙏 .cls-1 fill:#fff; AWATERA Tretyakova Mariya Работы 0 Чаты График Выйти KUNZ_R…" at bounding box center [535, 262] width 1071 height 524
click at [154, 146] on button "В работе" at bounding box center [142, 145] width 37 height 12
type textarea "x"
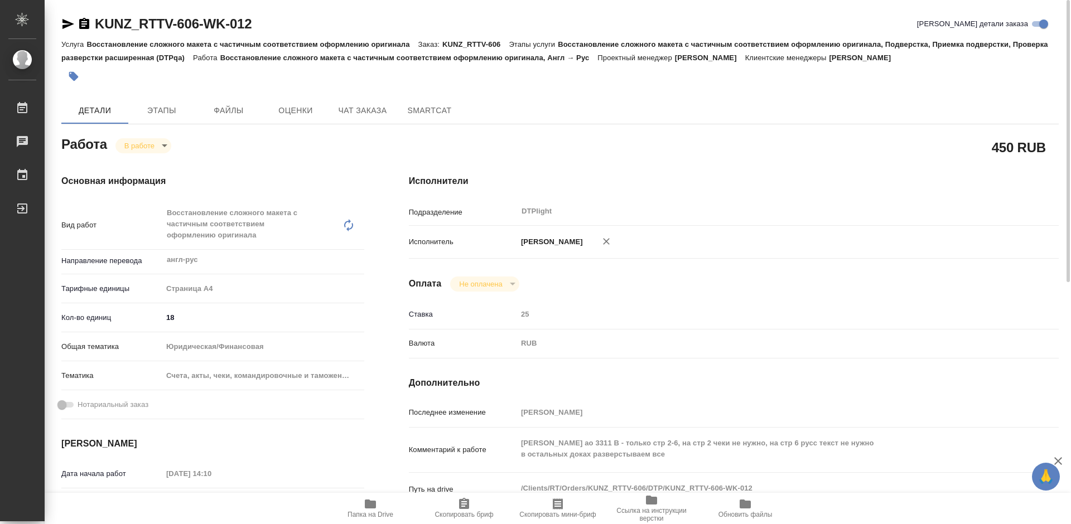
type textarea "x"
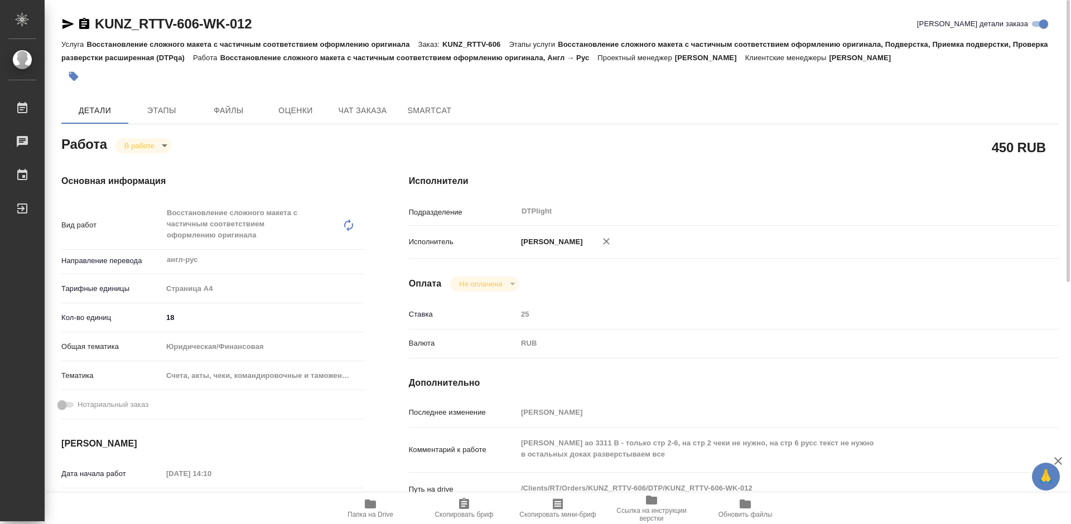
type textarea "x"
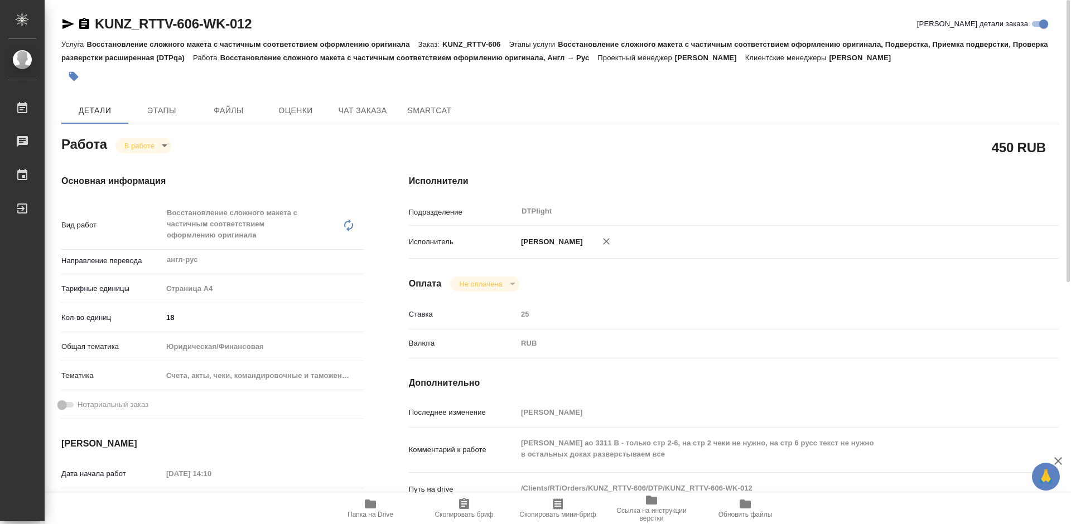
type textarea "x"
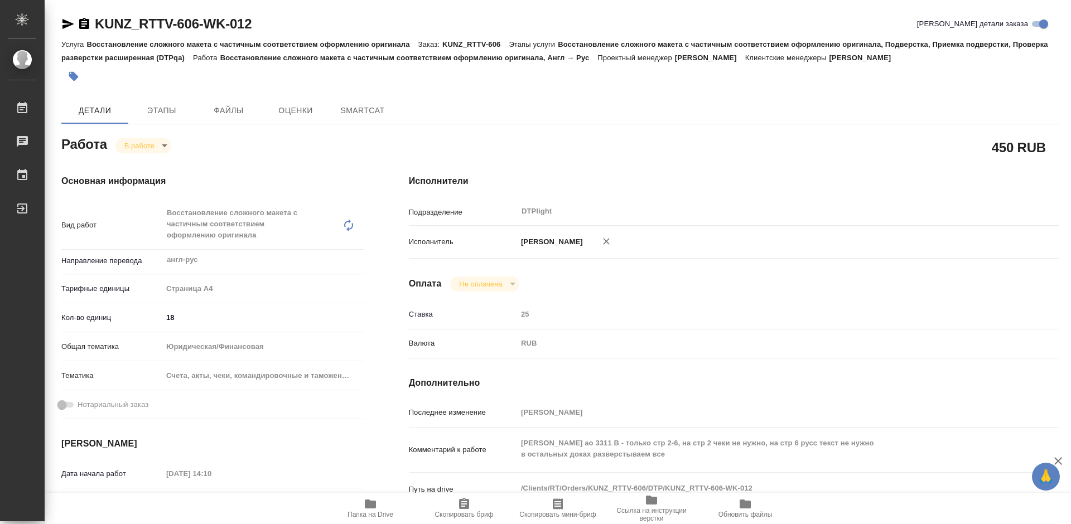
type textarea "x"
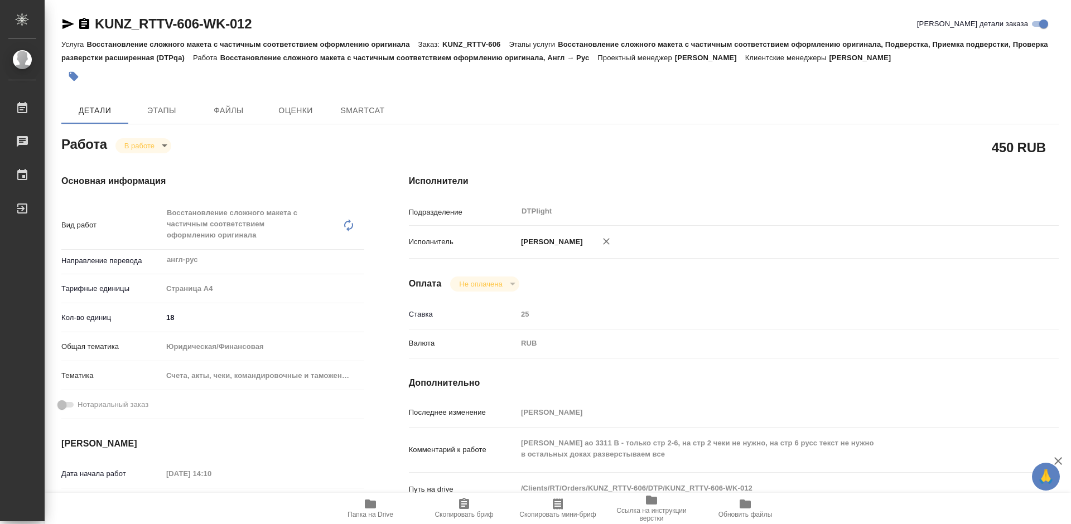
type textarea "x"
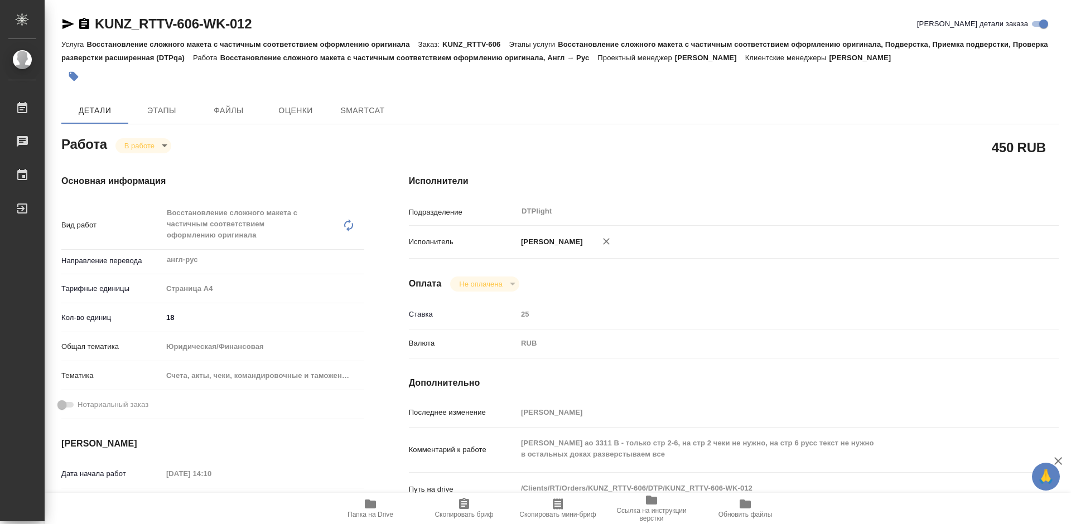
type textarea "x"
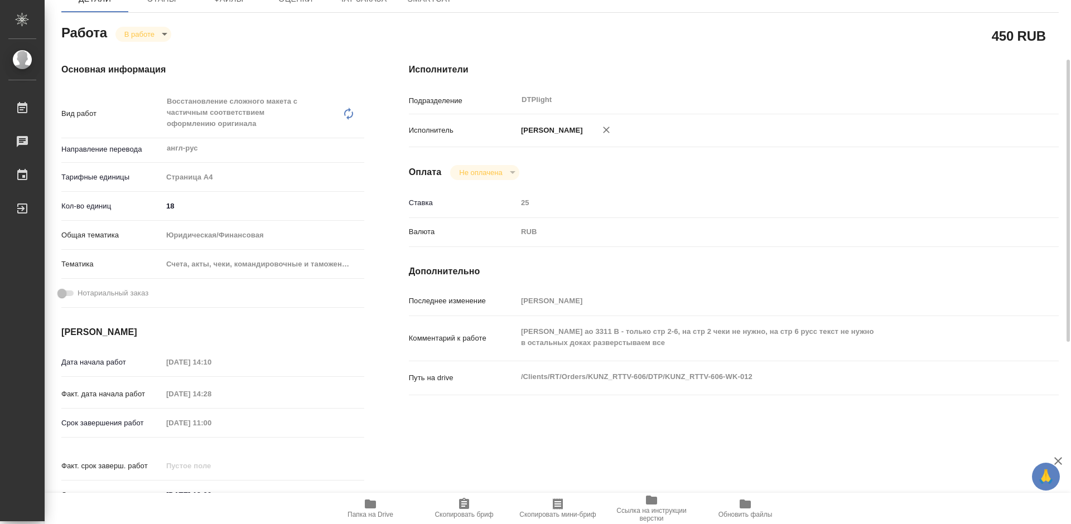
type textarea "x"
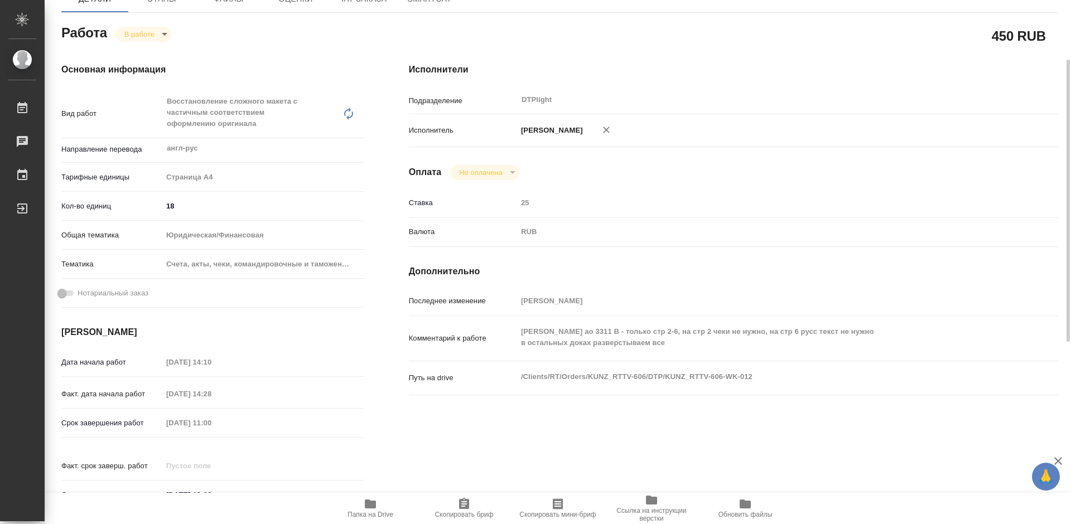
click at [366, 502] on icon "button" at bounding box center [370, 504] width 11 height 9
type textarea "x"
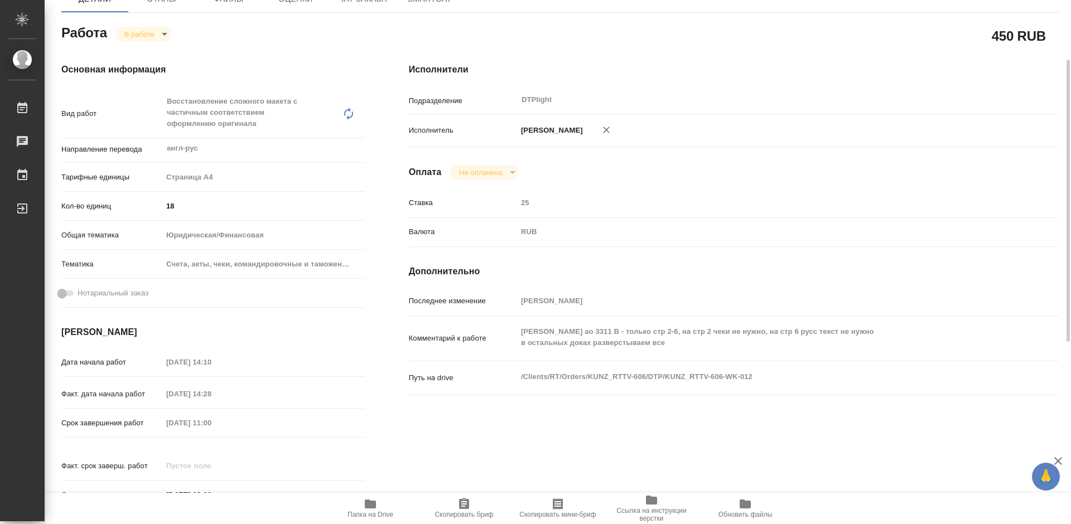
type textarea "x"
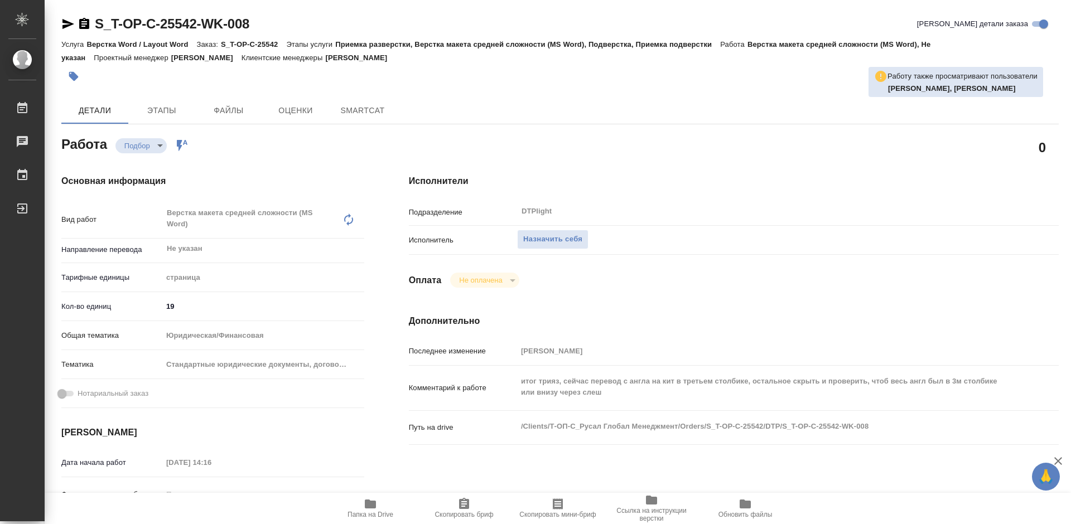
type textarea "x"
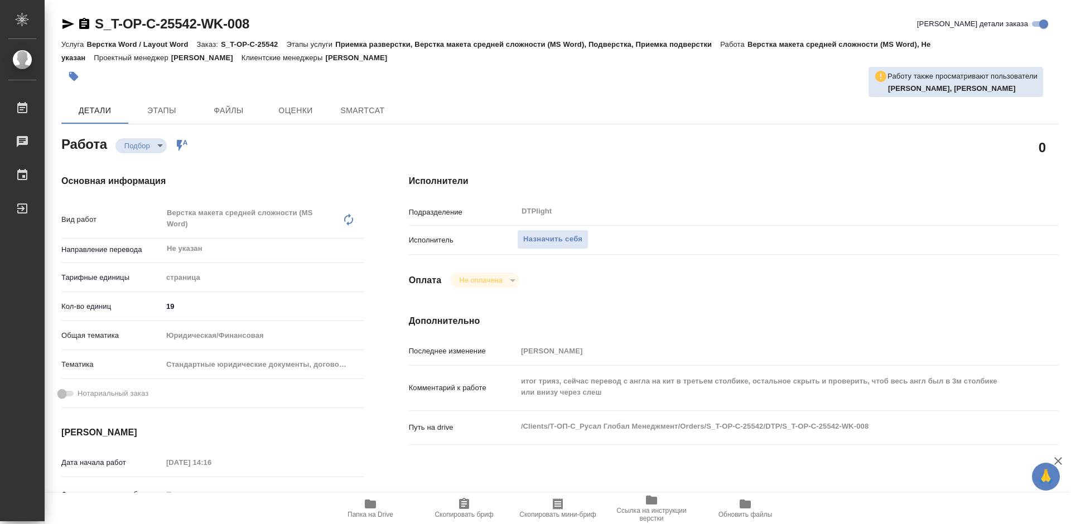
type textarea "x"
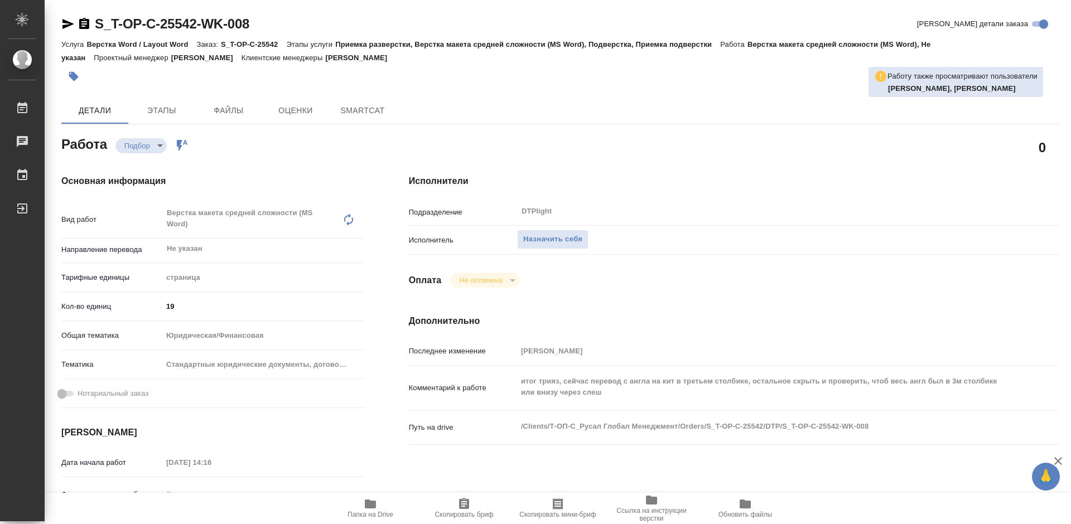
type textarea "x"
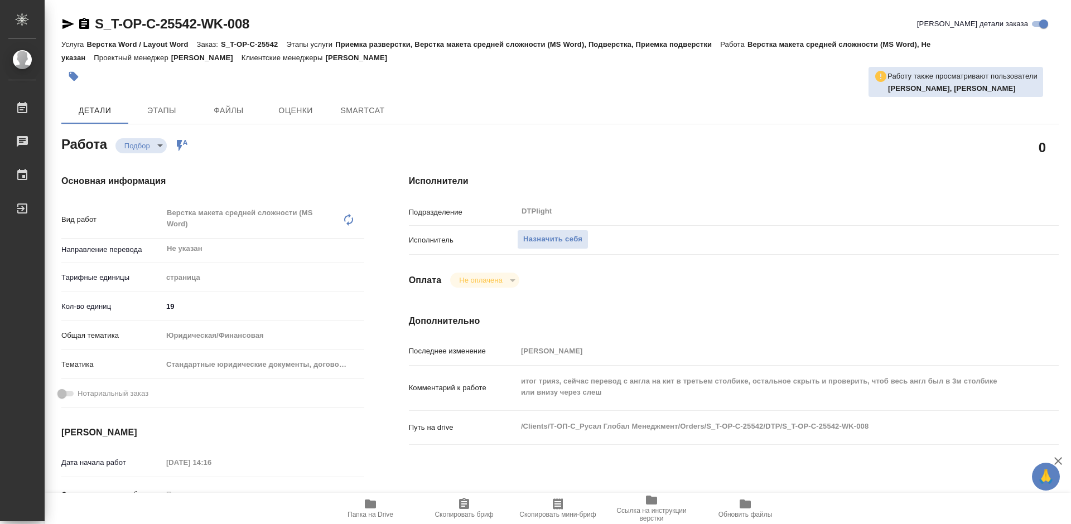
type textarea "x"
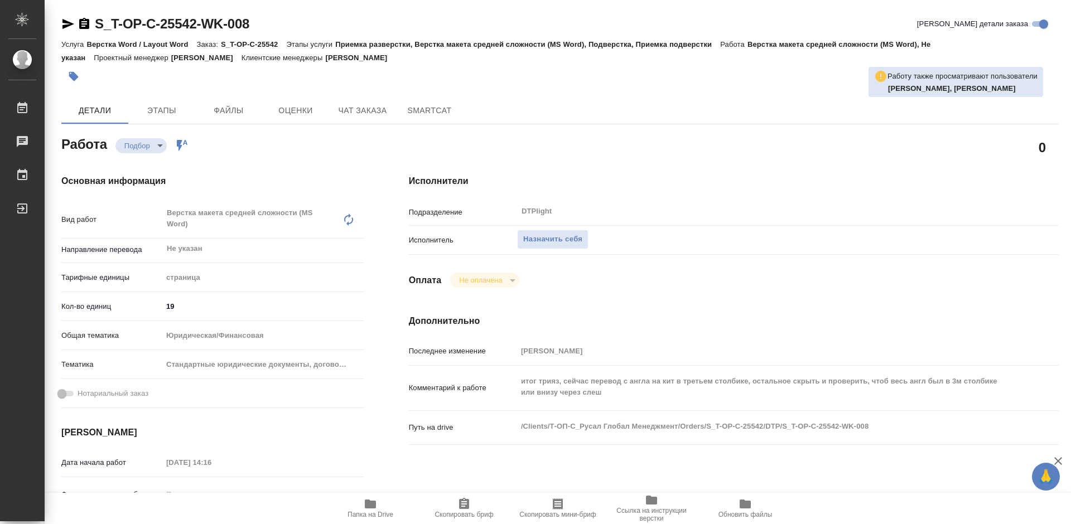
type textarea "x"
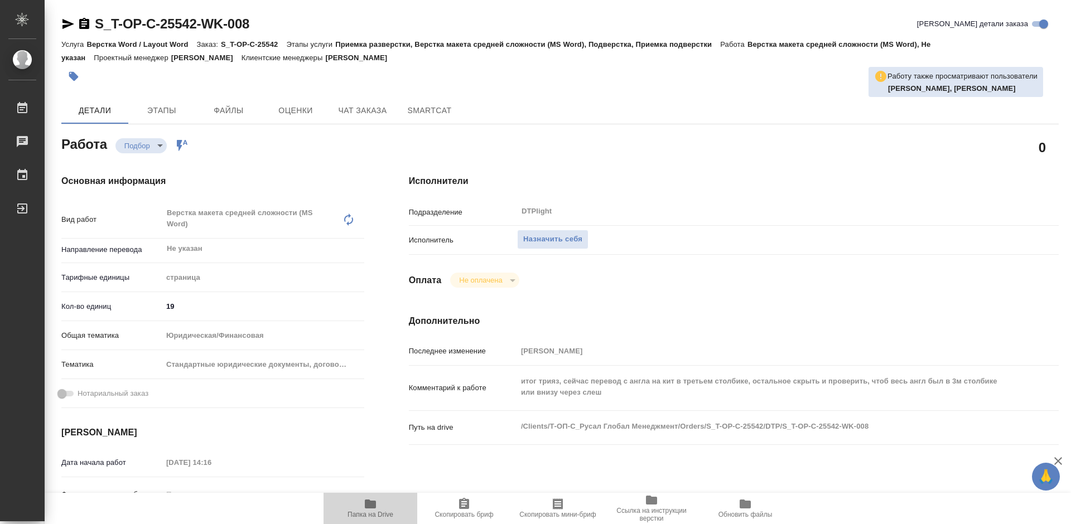
click at [377, 504] on span "Папка на Drive" at bounding box center [370, 507] width 80 height 21
type textarea "x"
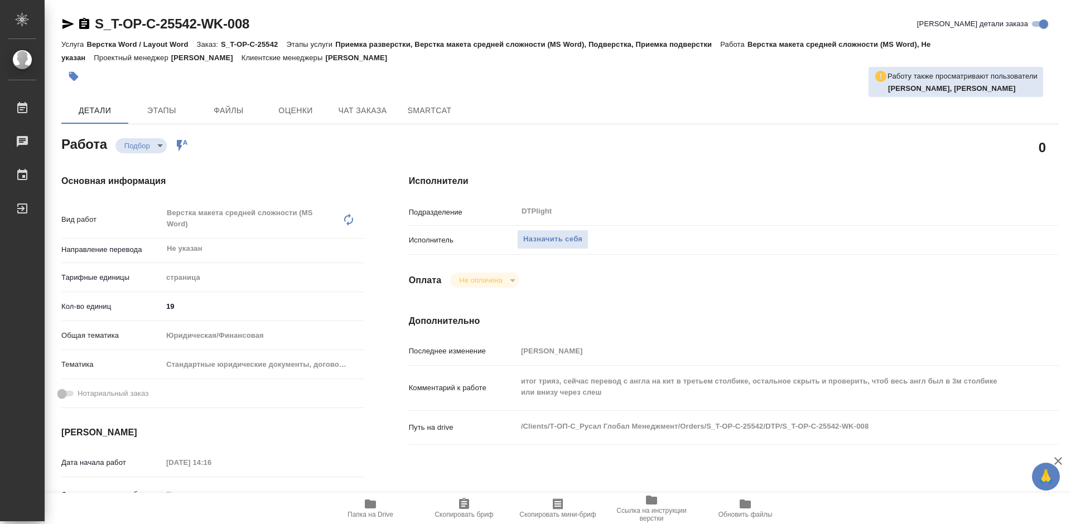
type textarea "x"
